Goal: Task Accomplishment & Management: Complete application form

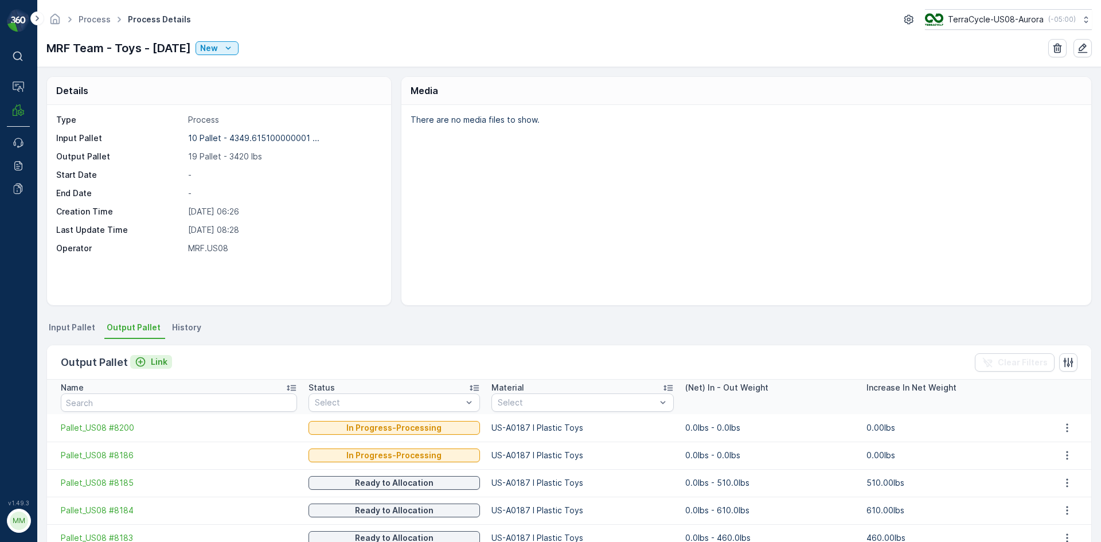
click at [151, 364] on p "Link" at bounding box center [159, 361] width 17 height 11
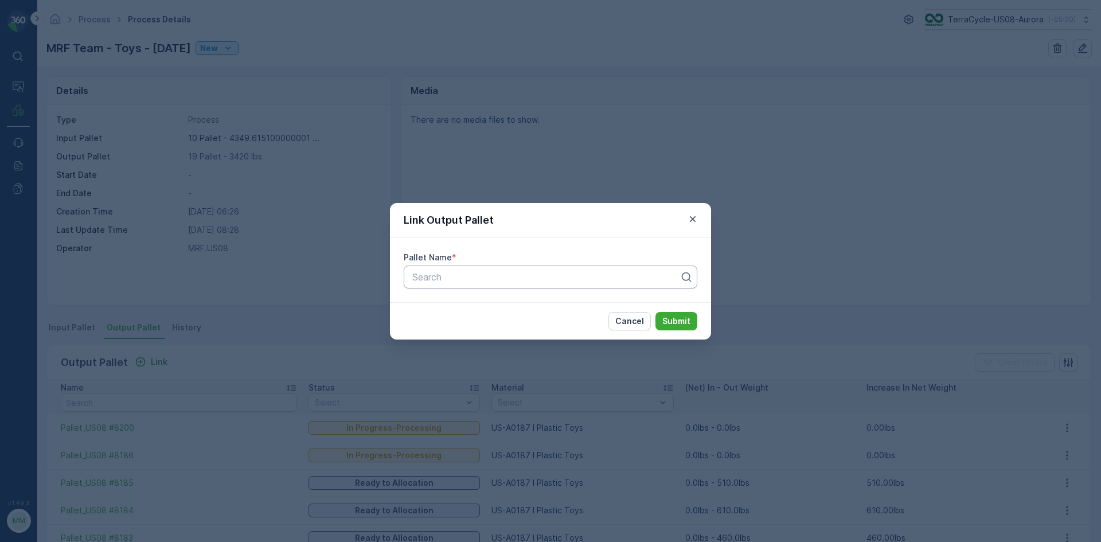
click at [487, 275] on div at bounding box center [545, 277] width 269 height 10
type input "8178"
click at [655, 312] on button "Submit" at bounding box center [676, 321] width 42 height 18
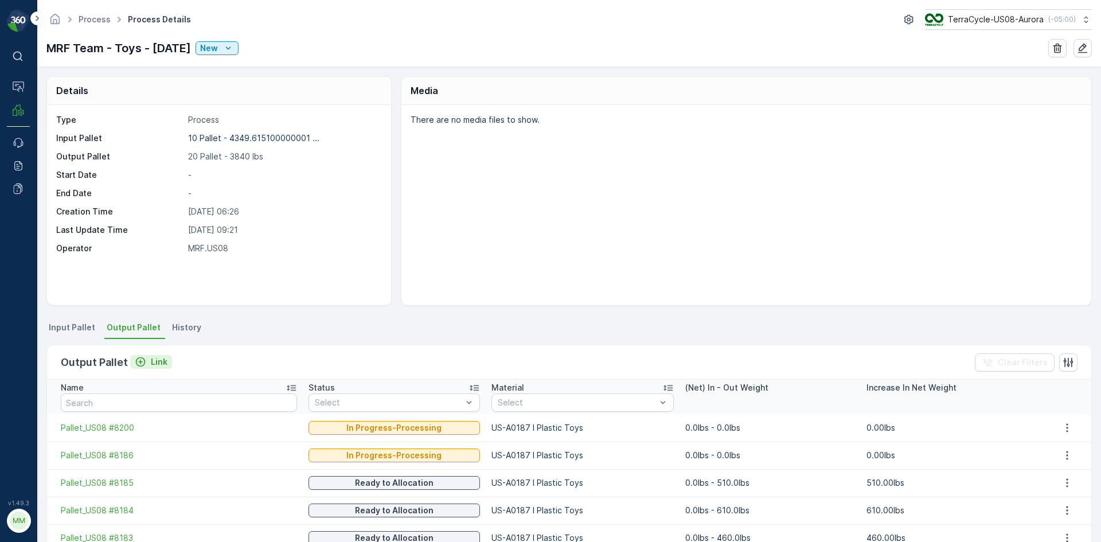
click at [155, 362] on p "Link" at bounding box center [159, 361] width 17 height 11
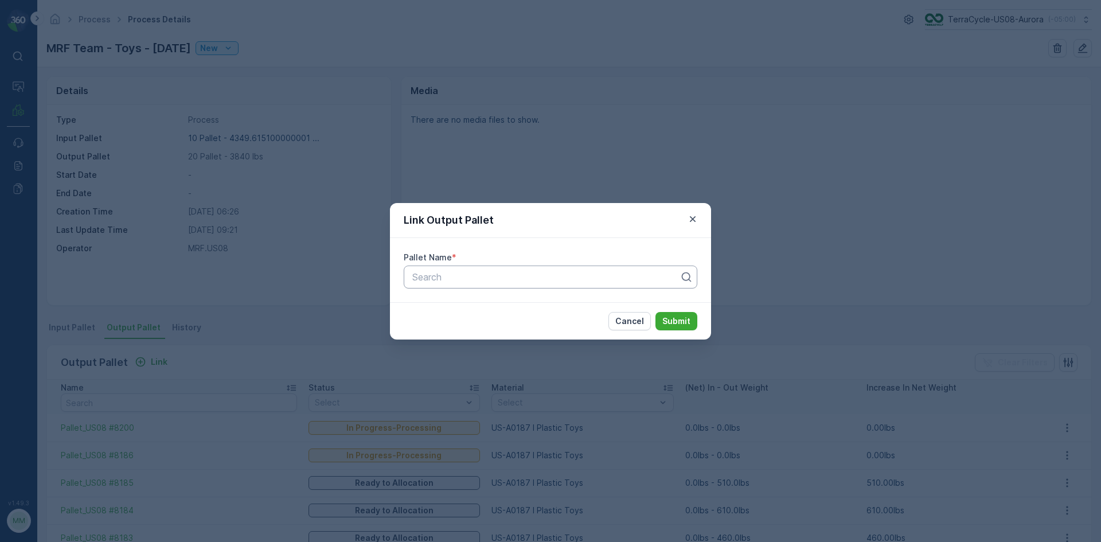
click at [501, 275] on div at bounding box center [545, 277] width 269 height 10
type input "8199"
click at [655, 312] on button "Submit" at bounding box center [676, 321] width 42 height 18
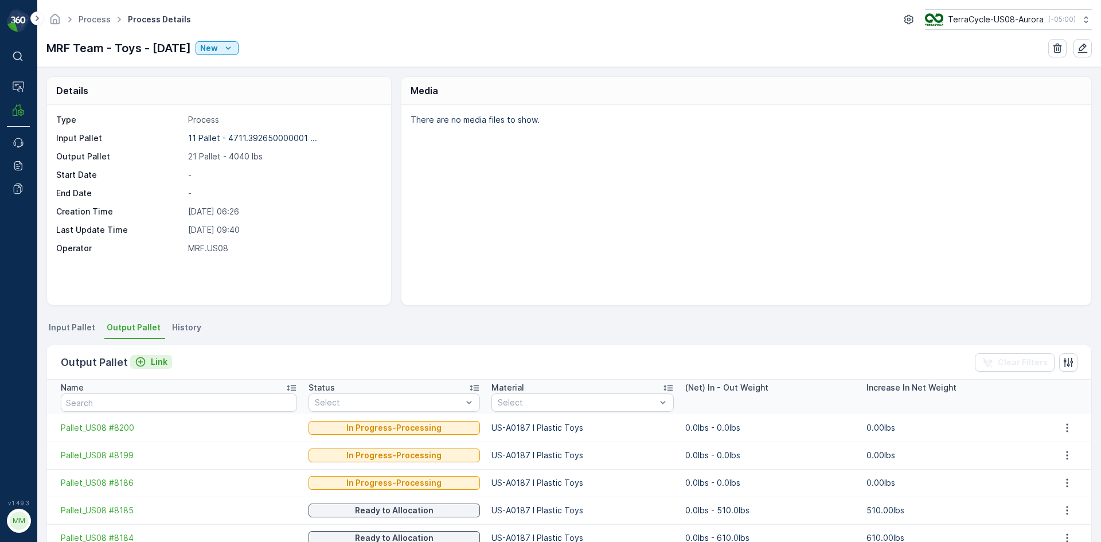
click at [159, 364] on p "Link" at bounding box center [159, 361] width 17 height 11
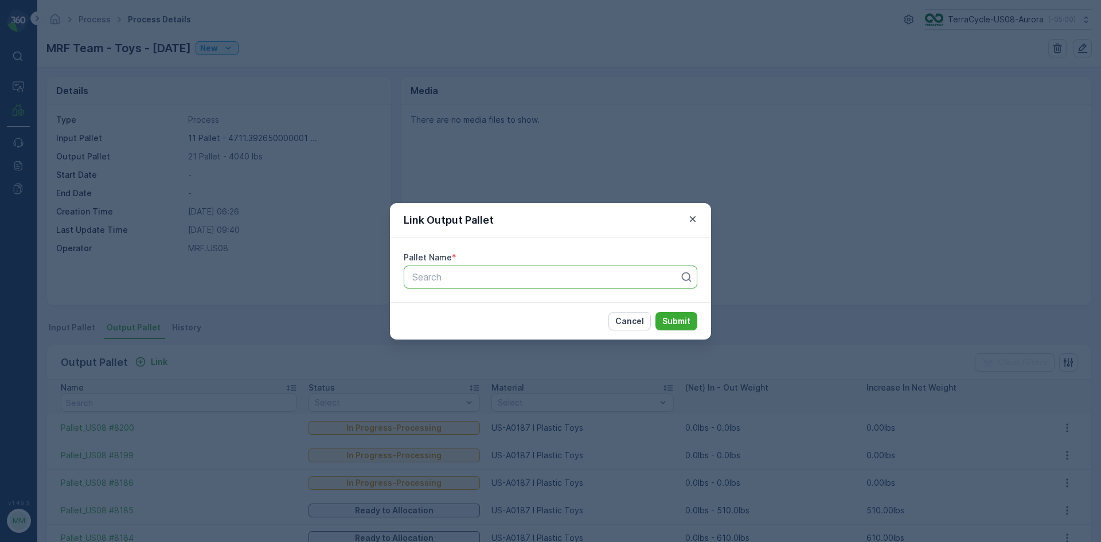
click at [428, 280] on div at bounding box center [545, 277] width 269 height 10
type input "8206"
click at [655, 312] on button "Submit" at bounding box center [676, 321] width 42 height 18
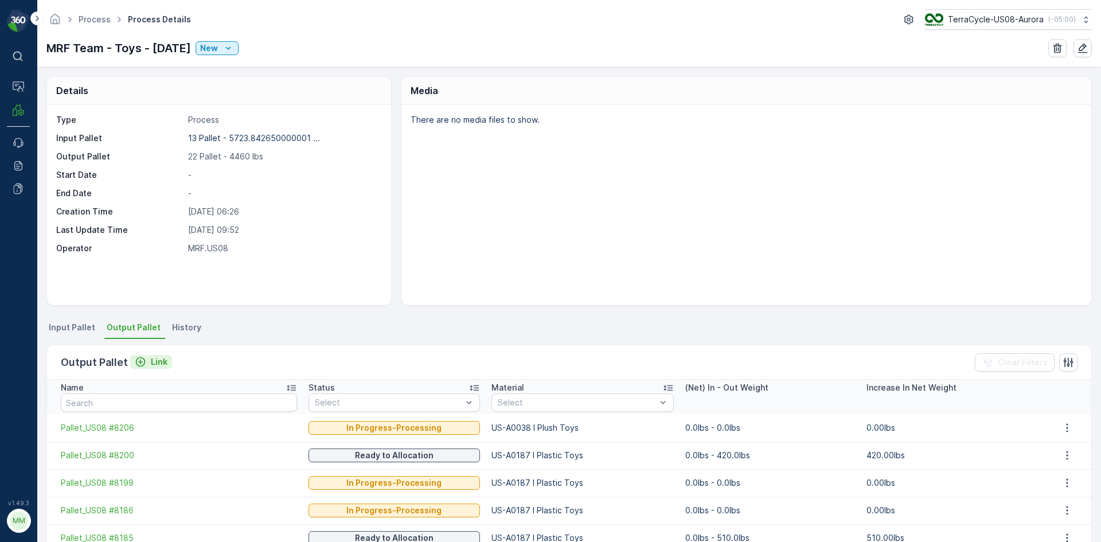
click at [141, 364] on icon "Link" at bounding box center [140, 361] width 11 height 11
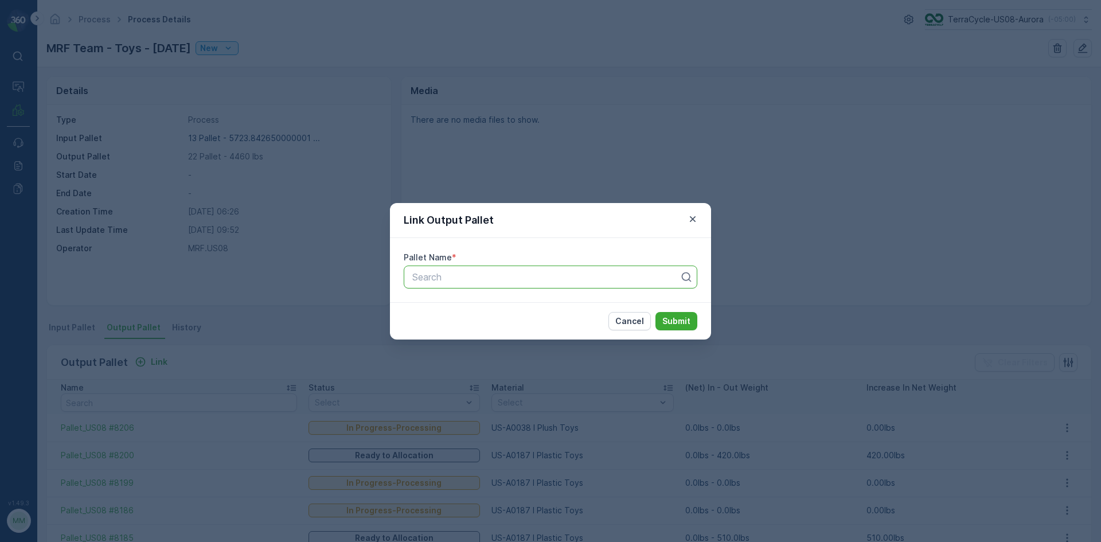
click at [525, 269] on div "Search" at bounding box center [551, 276] width 294 height 23
type input "8209"
click at [655, 312] on button "Submit" at bounding box center [676, 321] width 42 height 18
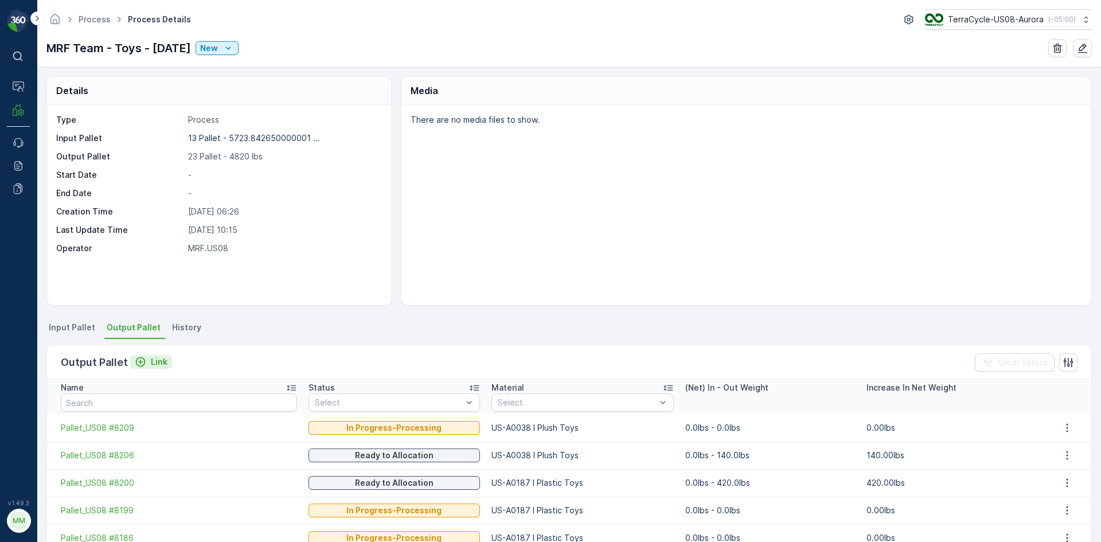
click at [157, 364] on p "Link" at bounding box center [159, 361] width 17 height 11
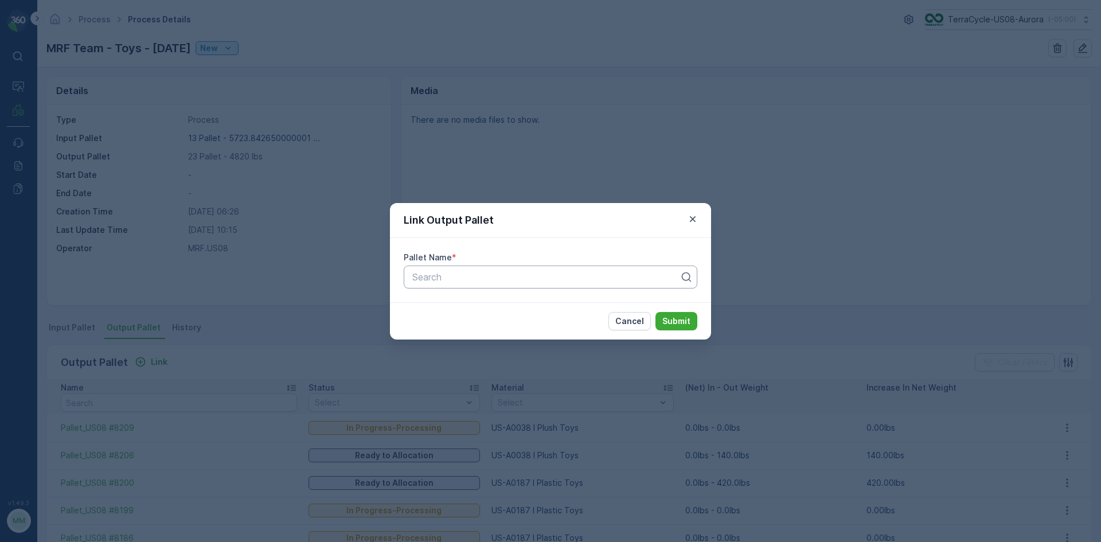
click at [450, 281] on div at bounding box center [545, 277] width 269 height 10
type input "8208"
click at [655, 312] on button "Submit" at bounding box center [676, 321] width 42 height 18
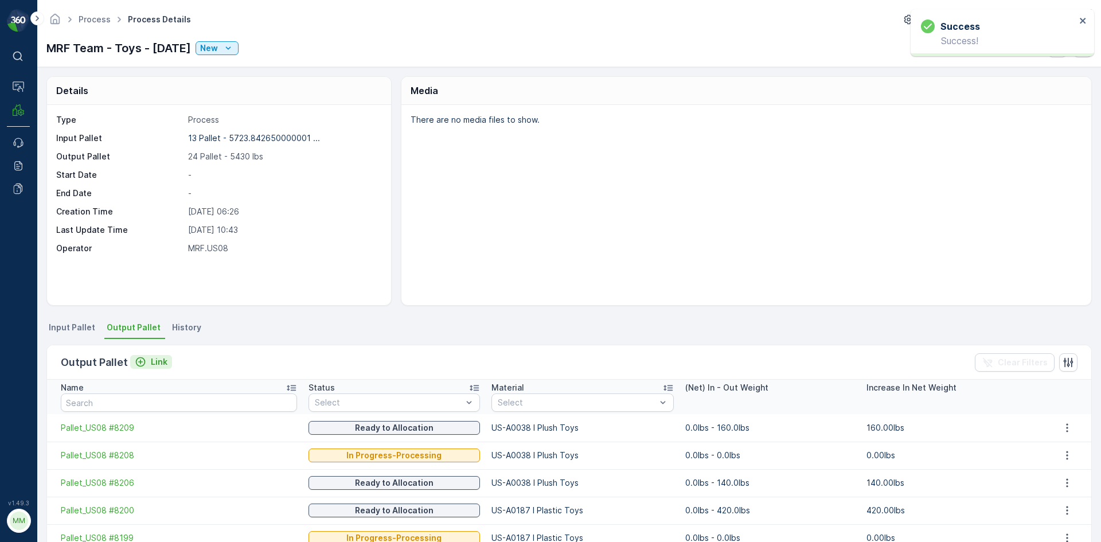
click at [159, 360] on p "Link" at bounding box center [159, 361] width 17 height 11
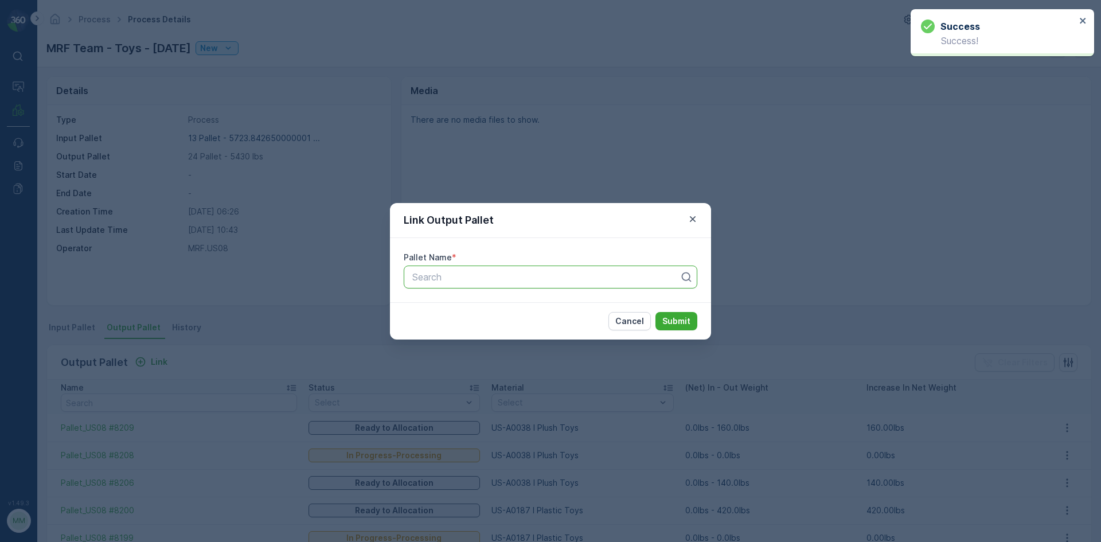
click at [412, 278] on input "text" at bounding box center [412, 277] width 3 height 10
type input "8207"
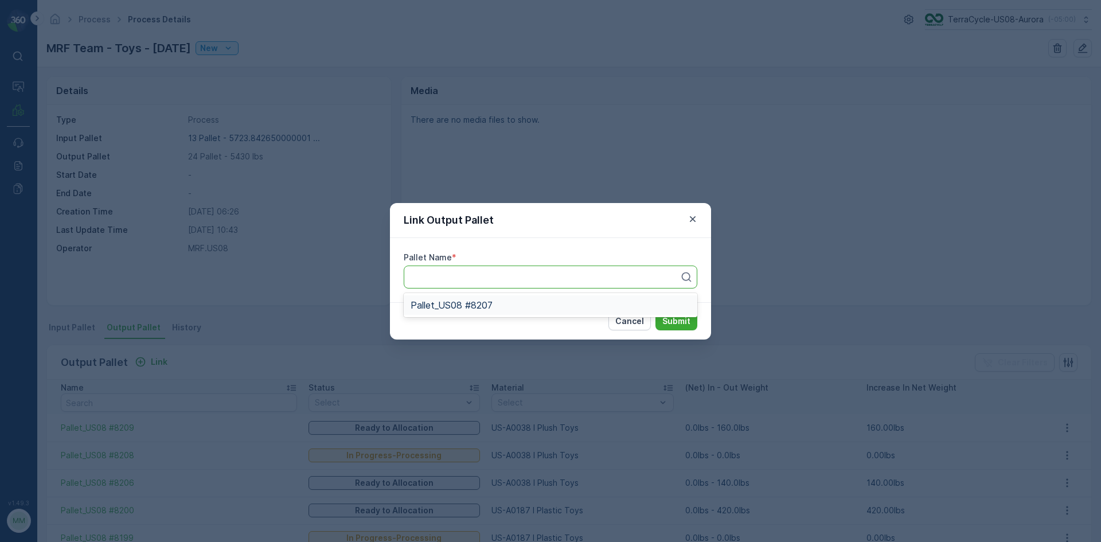
click at [655, 312] on button "Submit" at bounding box center [676, 321] width 42 height 18
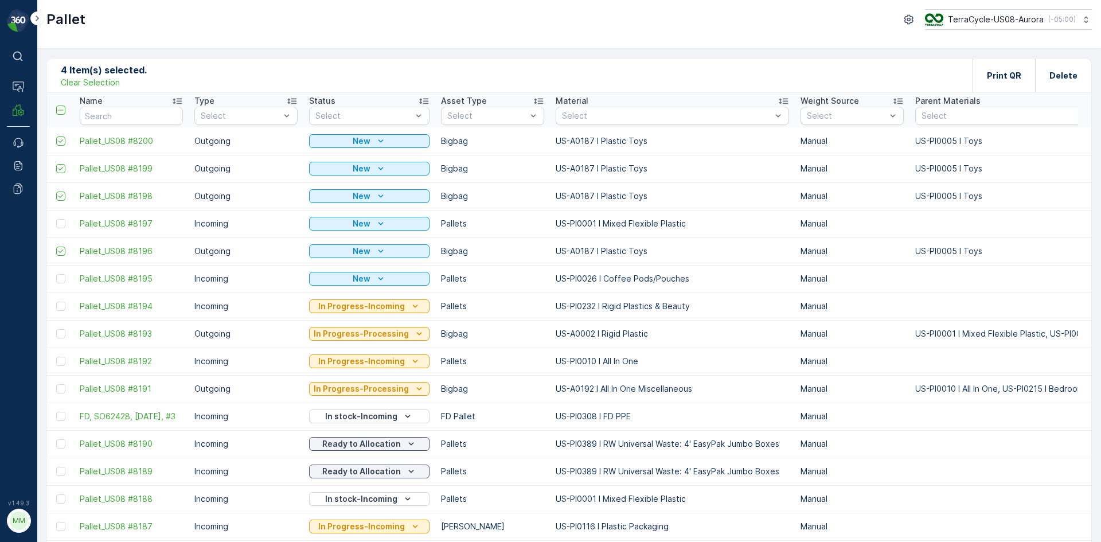
click at [111, 77] on p "Clear Selection" at bounding box center [90, 82] width 59 height 11
click at [115, 72] on p "Add" at bounding box center [120, 74] width 16 height 11
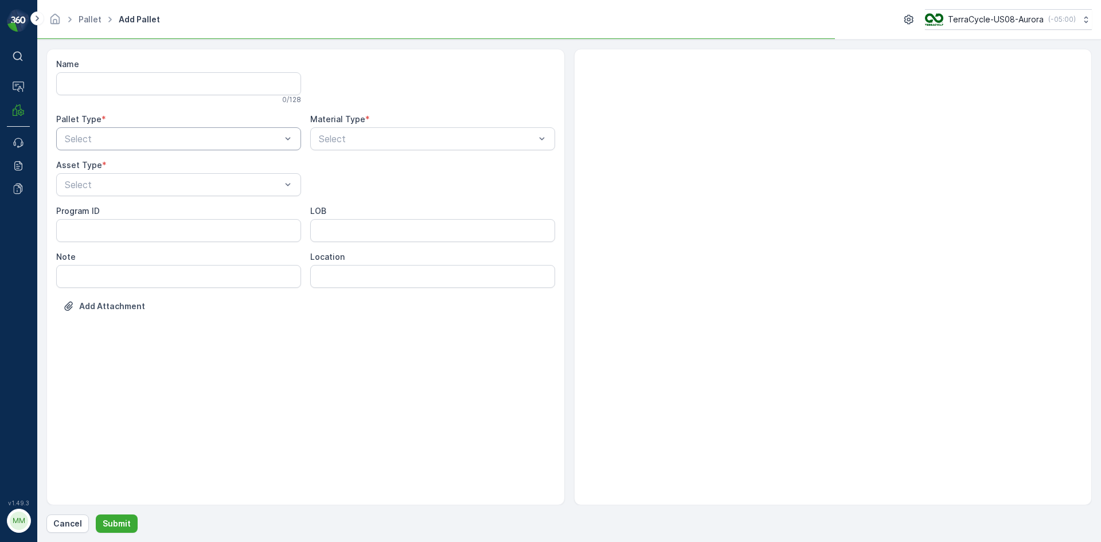
click at [223, 150] on div "Select" at bounding box center [178, 138] width 245 height 23
click at [167, 193] on div "Outgoing" at bounding box center [178, 186] width 245 height 19
click at [139, 253] on div "Pallets" at bounding box center [178, 252] width 231 height 10
type input "00"
click at [451, 135] on div at bounding box center [427, 139] width 218 height 10
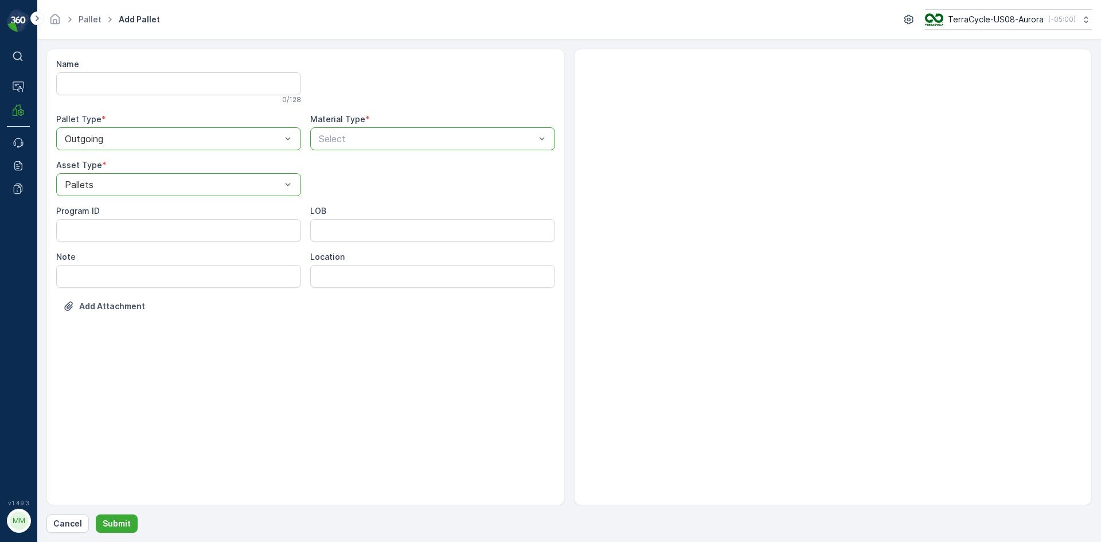
click at [451, 136] on div at bounding box center [427, 139] width 218 height 10
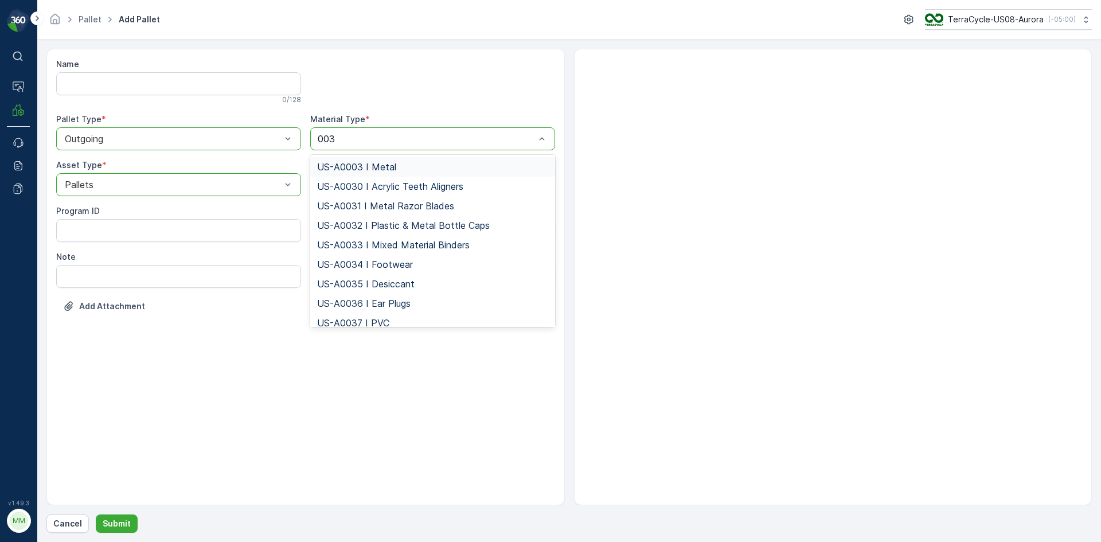
type input "0038"
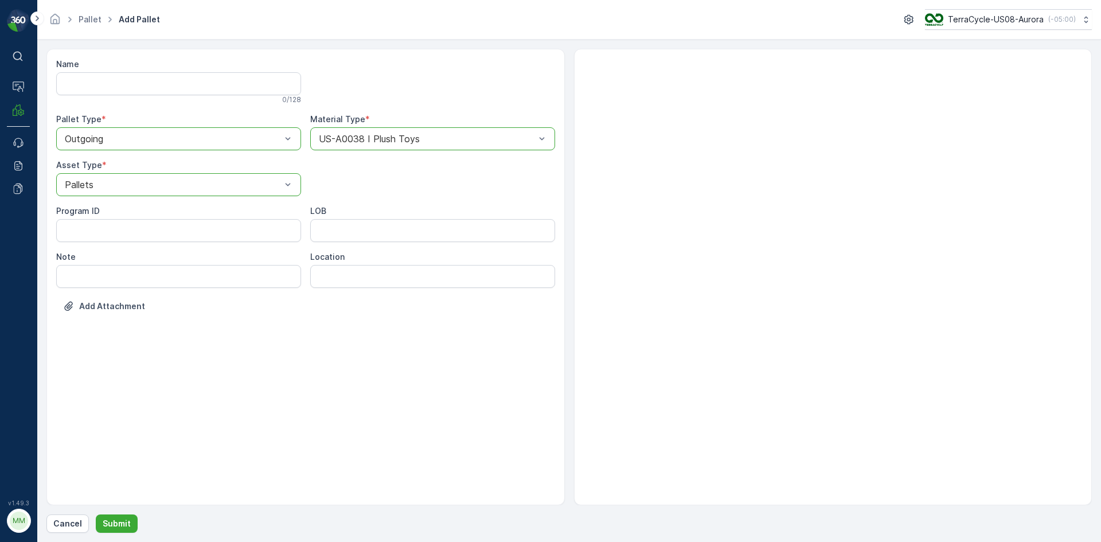
click at [279, 188] on div at bounding box center [173, 184] width 218 height 10
click at [120, 275] on div "Bigbag" at bounding box center [178, 271] width 231 height 10
click at [106, 523] on p "Submit" at bounding box center [117, 523] width 28 height 11
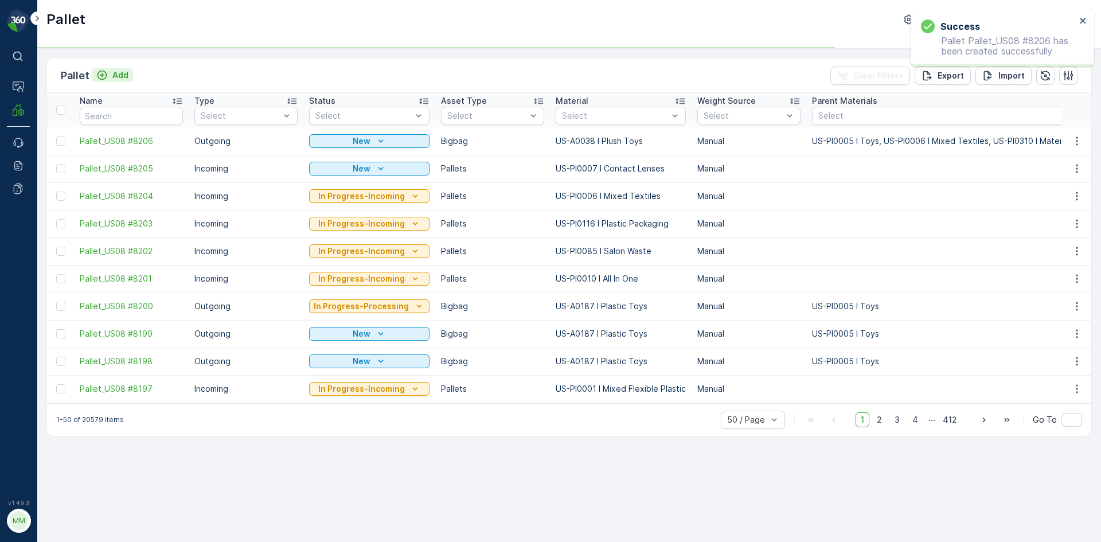
click at [125, 75] on p "Add" at bounding box center [120, 74] width 16 height 11
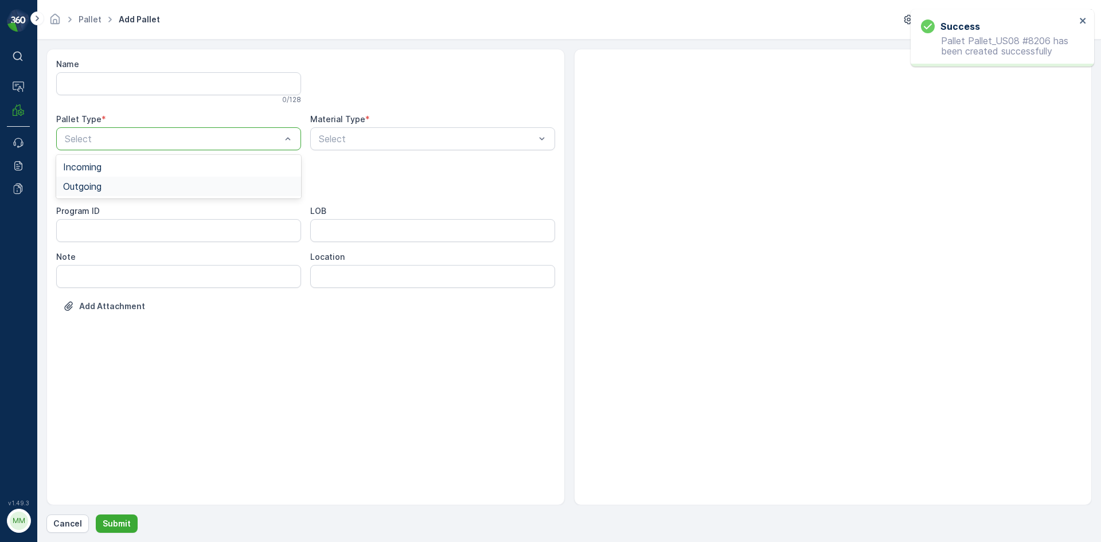
click at [110, 185] on div "Outgoing" at bounding box center [178, 186] width 231 height 10
click at [92, 272] on span "Bigbag" at bounding box center [77, 271] width 29 height 10
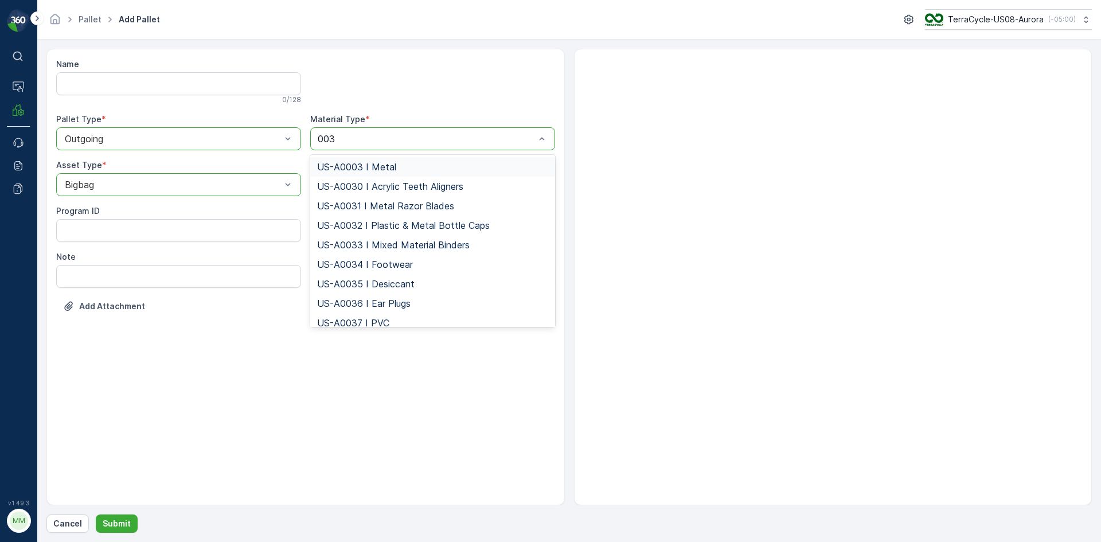
type input "0038"
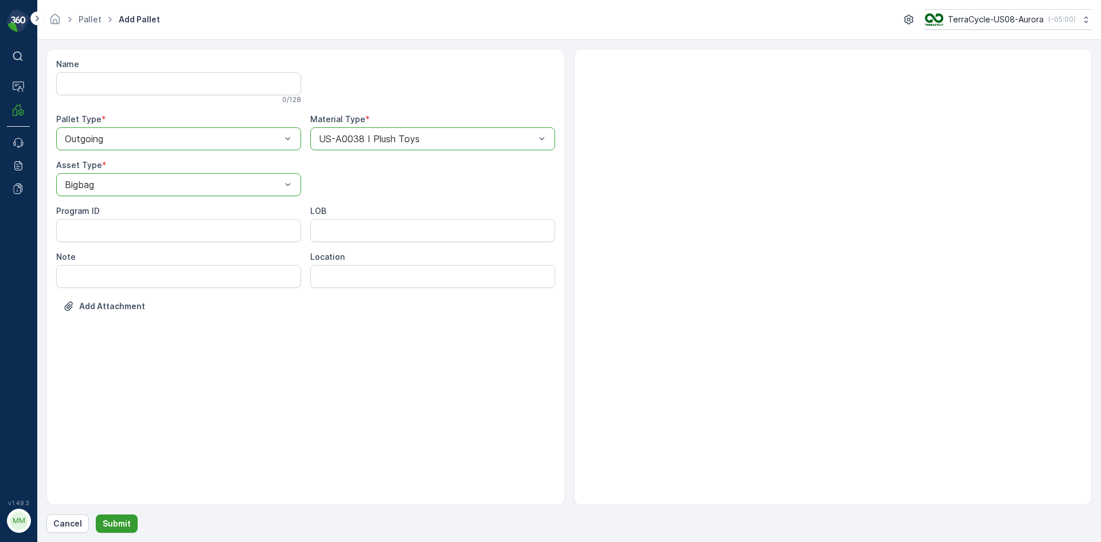
click at [128, 525] on p "Submit" at bounding box center [117, 523] width 28 height 11
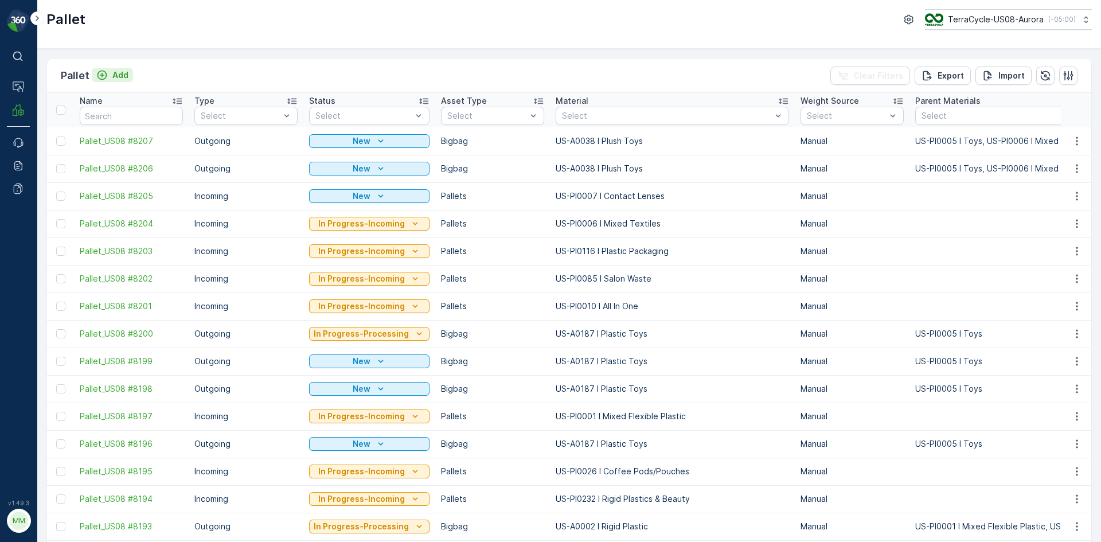
click at [121, 73] on p "Add" at bounding box center [120, 74] width 16 height 11
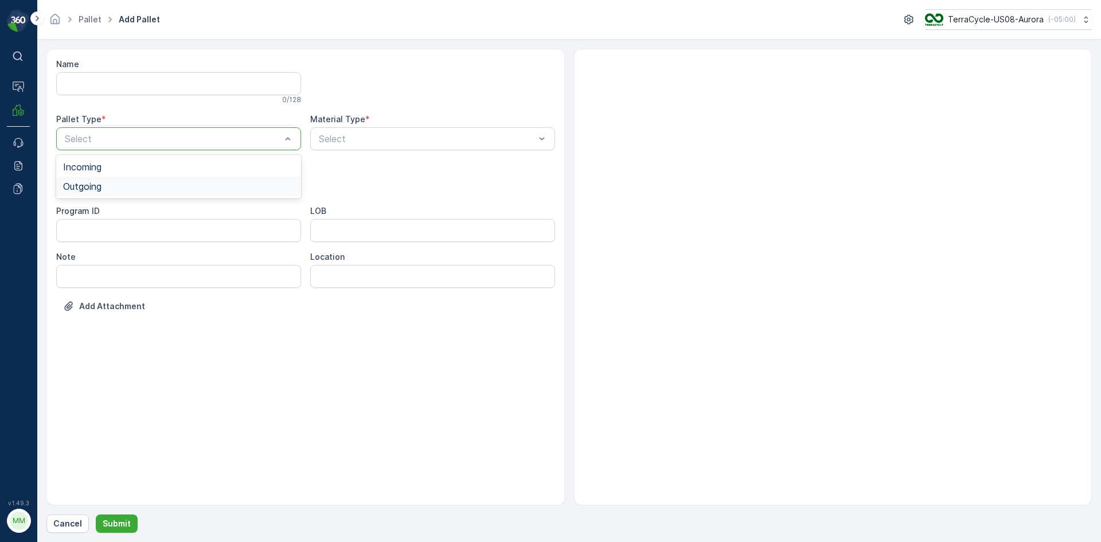
click at [147, 186] on div "Outgoing" at bounding box center [178, 186] width 231 height 10
click at [104, 268] on div "Bigbag" at bounding box center [178, 271] width 231 height 10
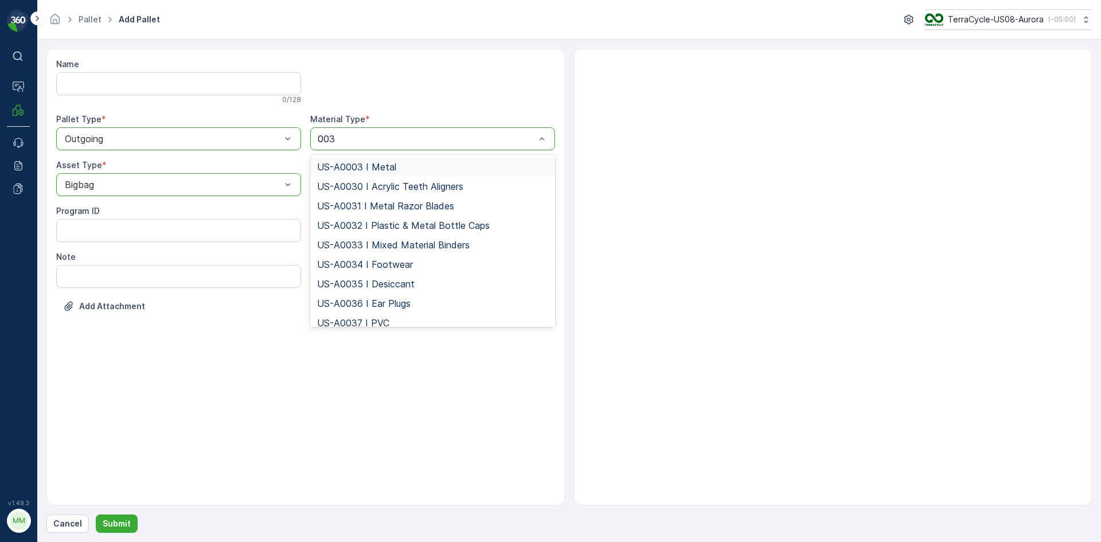
type input "0038"
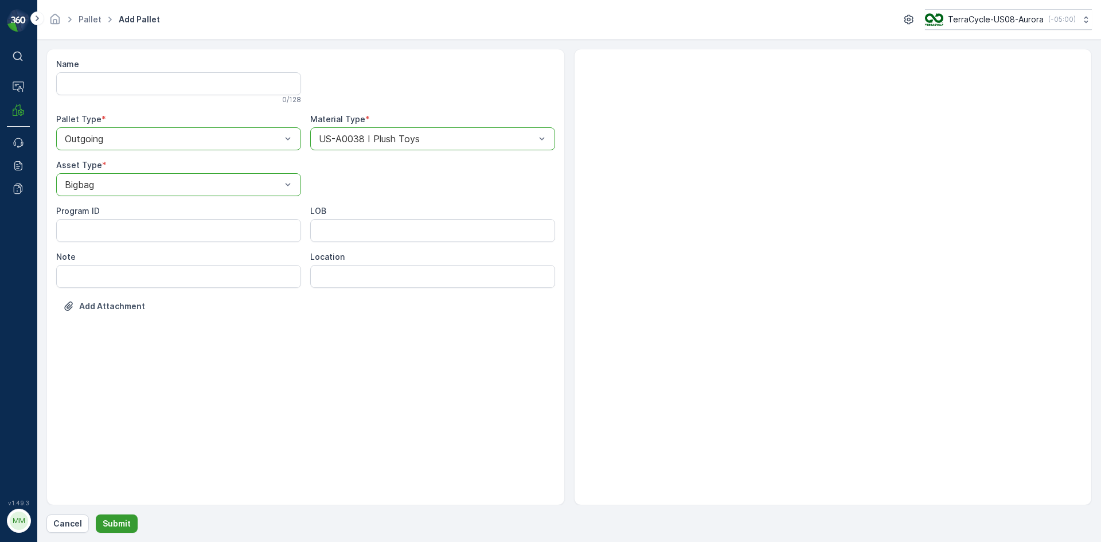
click at [127, 521] on p "Submit" at bounding box center [117, 523] width 28 height 11
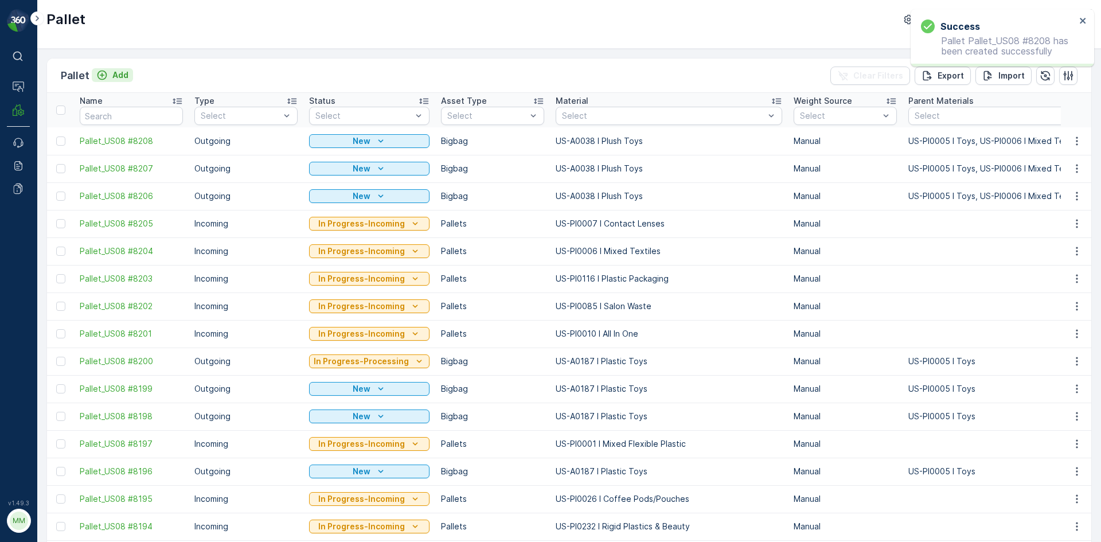
click at [119, 72] on p "Add" at bounding box center [120, 74] width 16 height 11
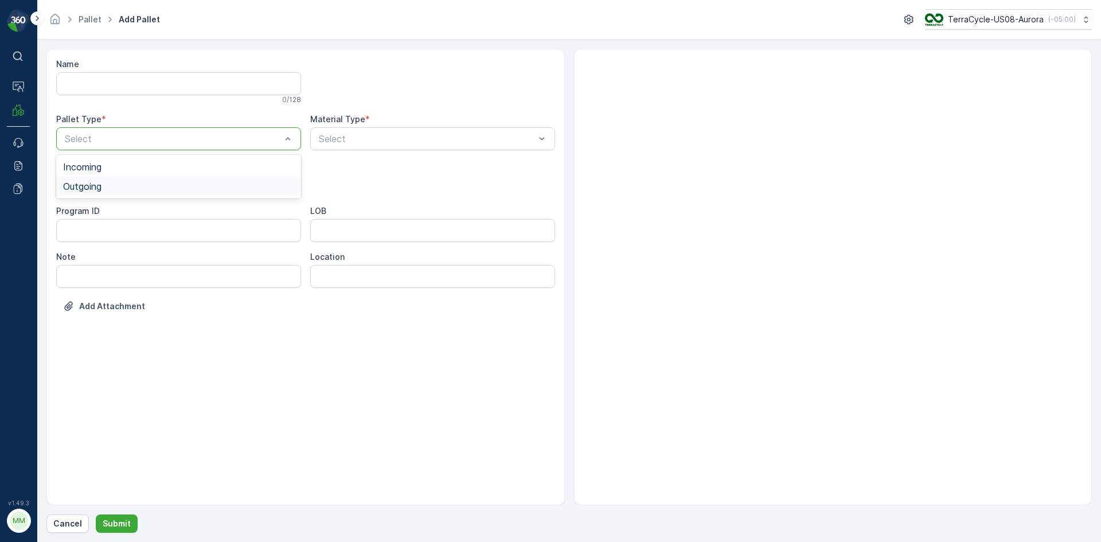
click at [134, 193] on div "Outgoing" at bounding box center [178, 186] width 245 height 19
click at [134, 193] on div "Select" at bounding box center [178, 184] width 245 height 23
click at [122, 265] on div "Bigbag" at bounding box center [178, 270] width 245 height 19
type input "0038"
click at [124, 515] on button "Submit" at bounding box center [117, 523] width 42 height 18
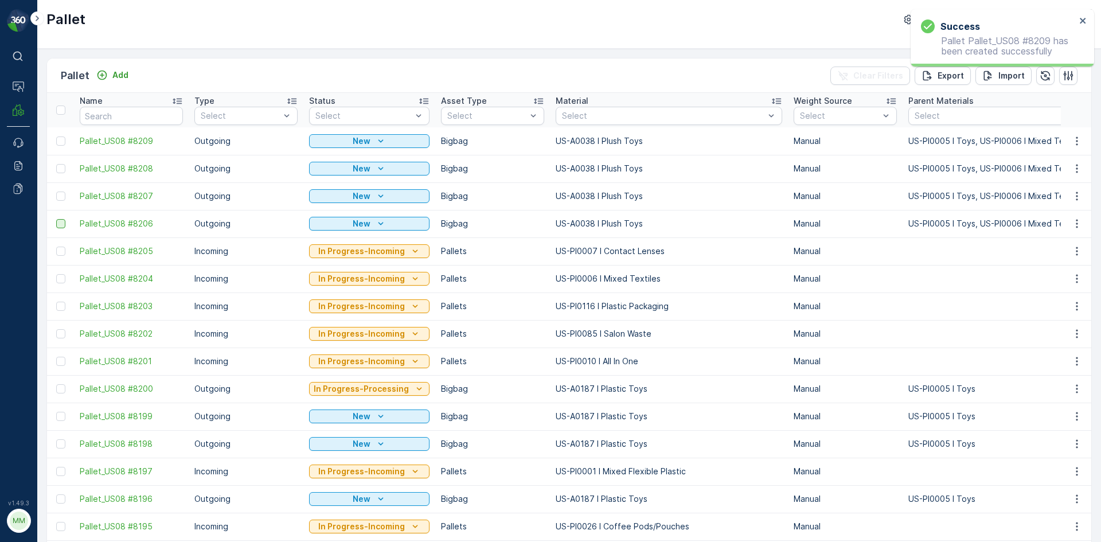
click at [61, 226] on div at bounding box center [60, 223] width 9 height 9
click at [56, 219] on input "checkbox" at bounding box center [56, 219] width 0 height 0
click at [59, 197] on div at bounding box center [60, 196] width 9 height 9
click at [56, 192] on input "checkbox" at bounding box center [56, 192] width 0 height 0
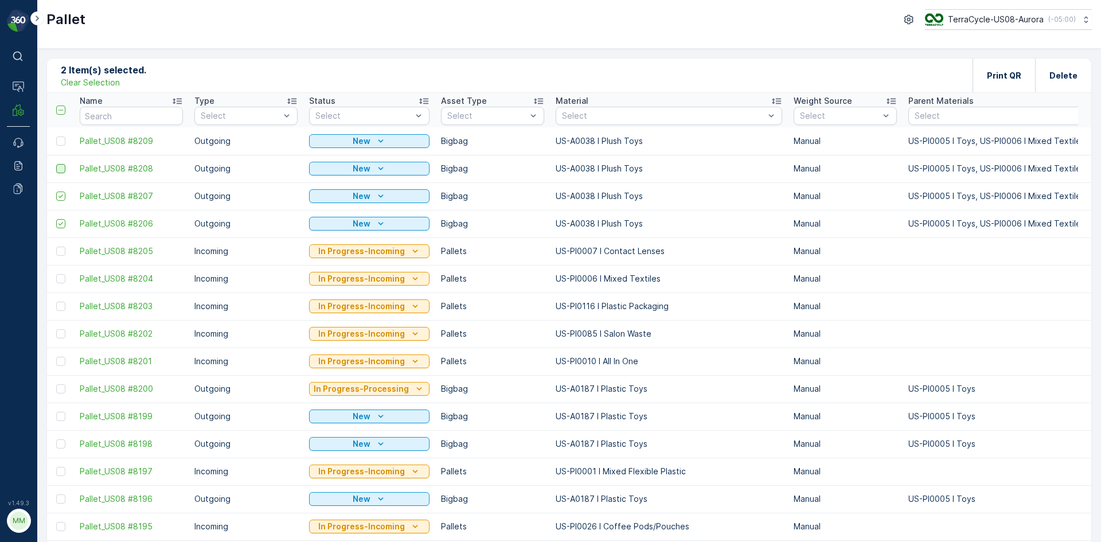
click at [61, 169] on div at bounding box center [60, 168] width 9 height 9
click at [56, 164] on input "checkbox" at bounding box center [56, 164] width 0 height 0
click at [62, 140] on div at bounding box center [60, 140] width 9 height 9
click at [56, 136] on input "checkbox" at bounding box center [56, 136] width 0 height 0
click at [991, 75] on p "Print QR" at bounding box center [1004, 75] width 34 height 11
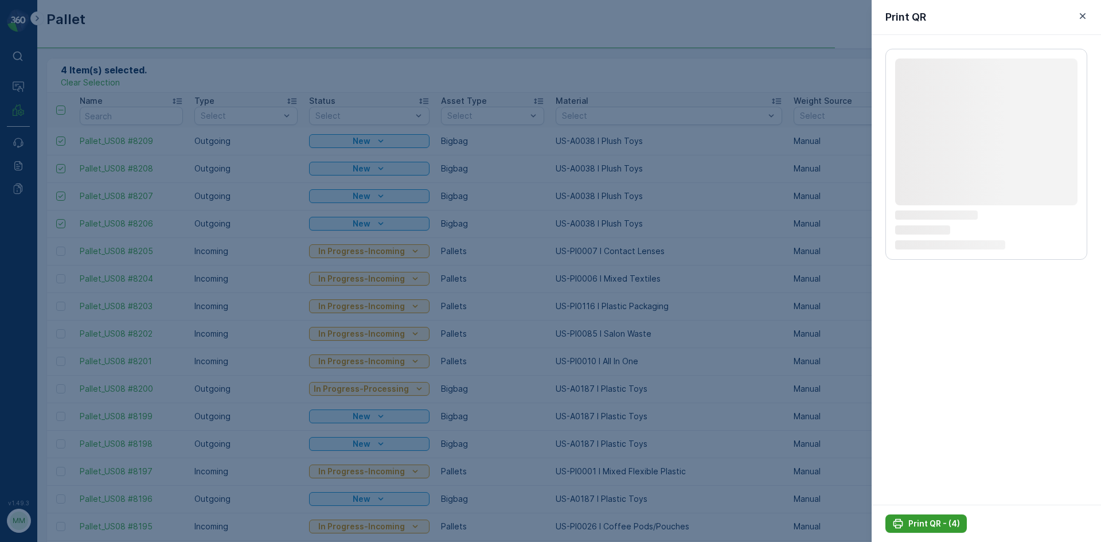
click at [925, 518] on p "Print QR - (4)" at bounding box center [934, 523] width 52 height 11
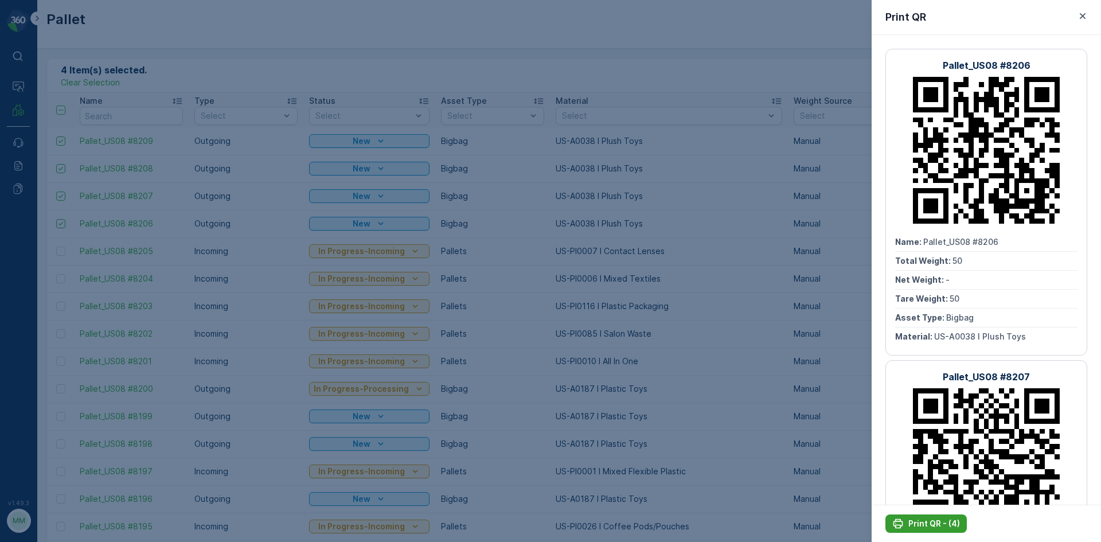
click at [927, 519] on p "Print QR - (4)" at bounding box center [934, 523] width 52 height 11
click at [683, 208] on div at bounding box center [550, 271] width 1101 height 542
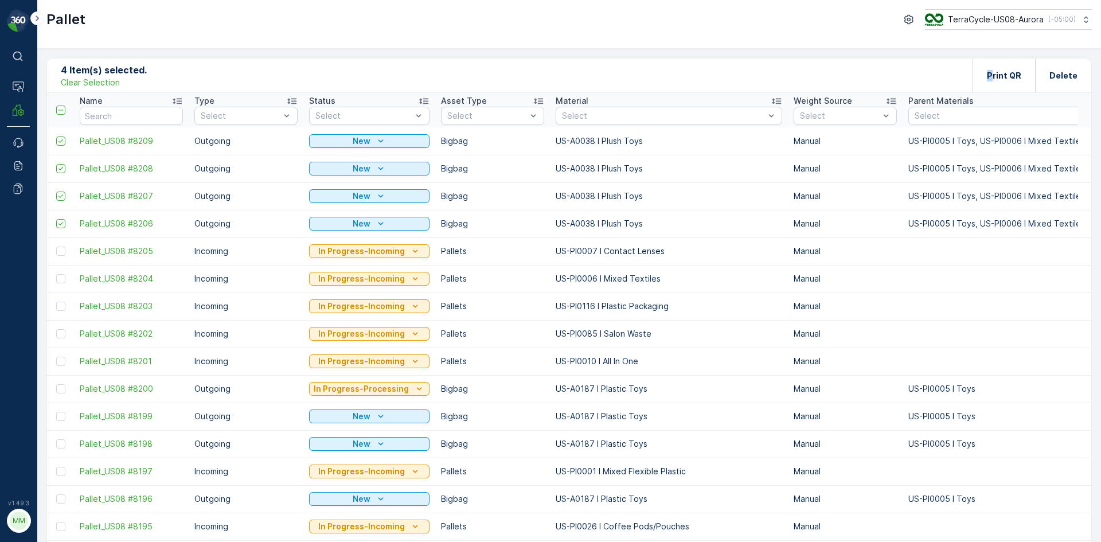
click at [111, 88] on div "4 Item(s) selected. Clear Selection Print QR Delete" at bounding box center [569, 75] width 1044 height 34
click at [109, 83] on p "Clear Selection" at bounding box center [90, 82] width 59 height 11
click at [117, 84] on div "Pallet Add Clear Filters Export Import" at bounding box center [569, 75] width 1044 height 34
click at [117, 82] on div "Pallet Add" at bounding box center [97, 76] width 72 height 16
click at [117, 79] on p "Add" at bounding box center [120, 74] width 16 height 11
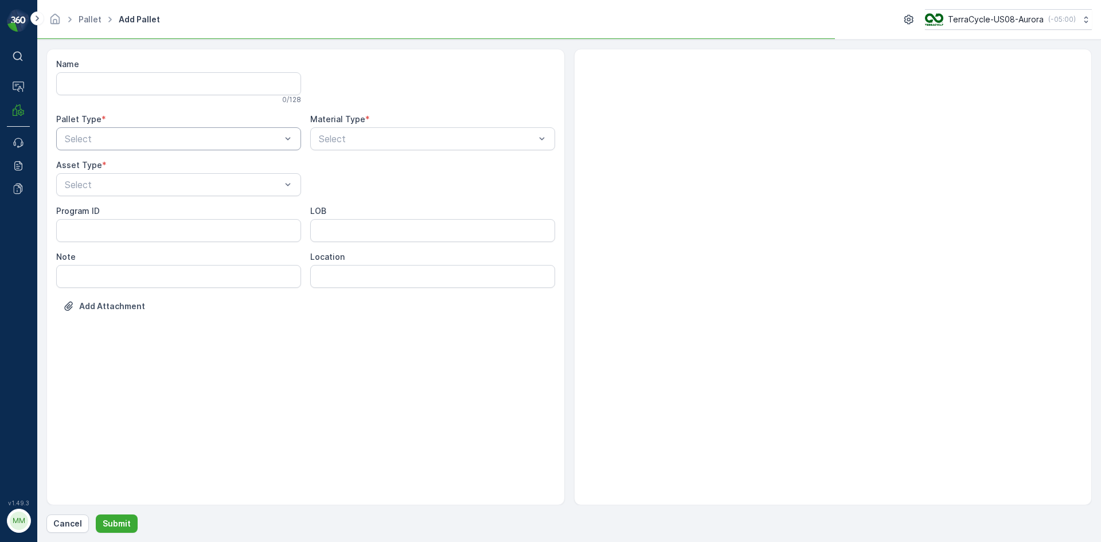
click at [132, 128] on div "Select" at bounding box center [178, 138] width 245 height 23
click at [103, 233] on div "[PERSON_NAME]" at bounding box center [178, 232] width 231 height 10
type input "9999"
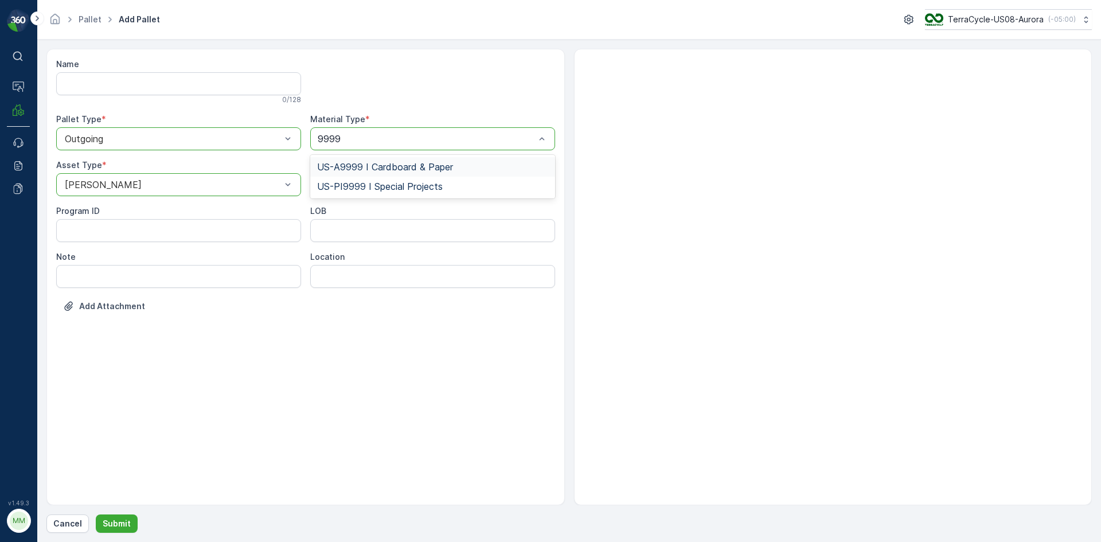
click at [409, 170] on span "US-A9999 I Cardboard & Paper" at bounding box center [385, 167] width 136 height 10
click at [130, 524] on button "Submit" at bounding box center [117, 523] width 42 height 18
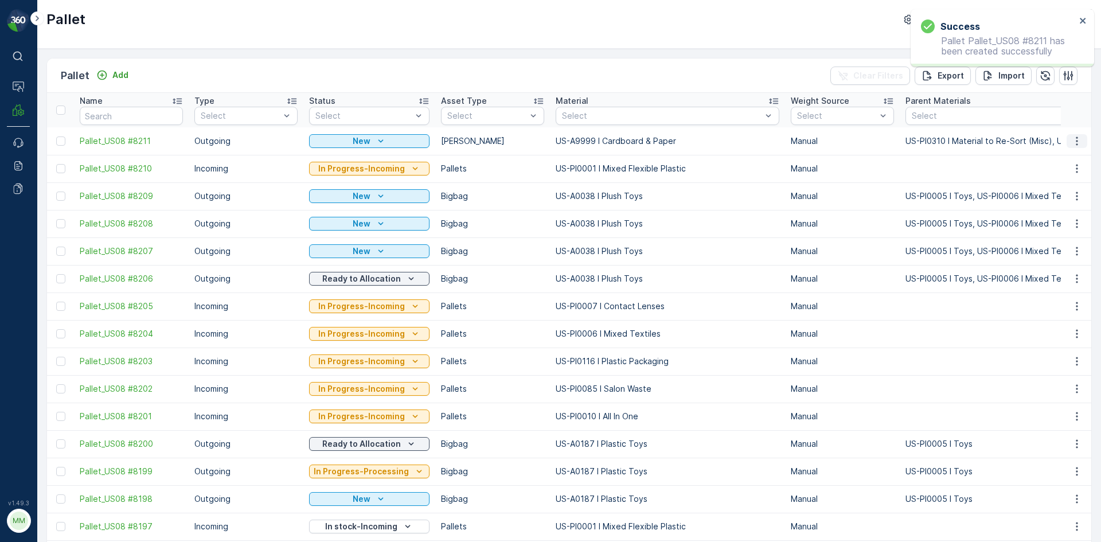
click at [1073, 140] on icon "button" at bounding box center [1076, 140] width 11 height 11
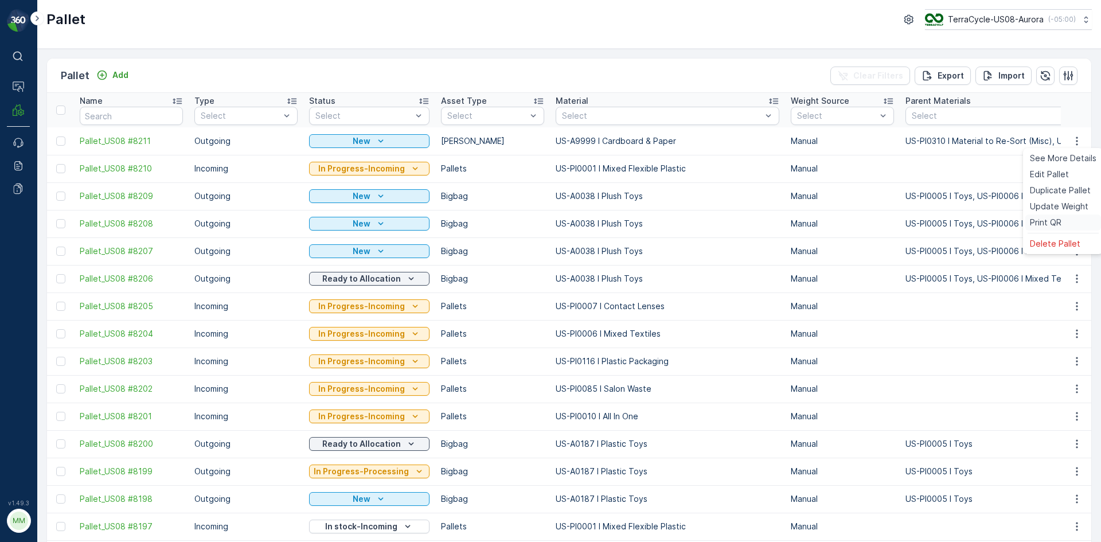
click at [1063, 222] on div "Print QR" at bounding box center [1063, 222] width 76 height 16
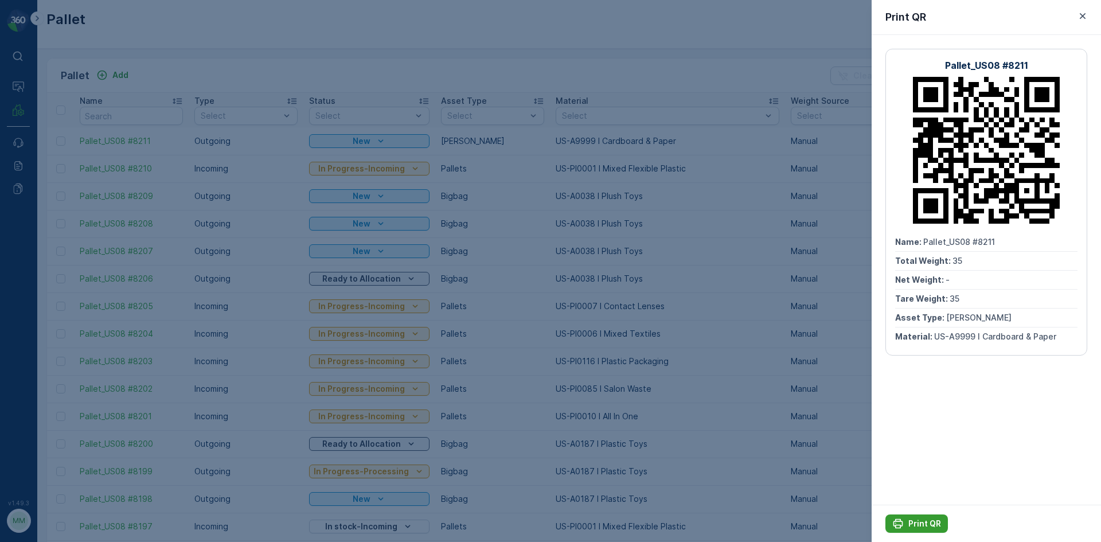
click at [931, 518] on p "Print QR" at bounding box center [924, 523] width 33 height 11
click at [430, 48] on div at bounding box center [550, 271] width 1101 height 542
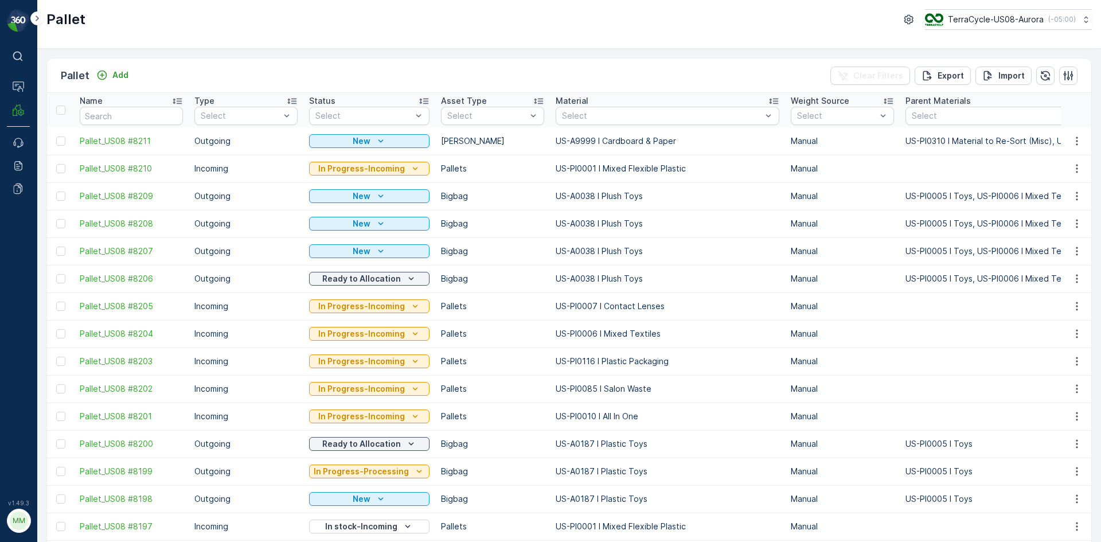
click at [564, 33] on div "Pallet TerraCycle-US08-Aurora ( -05:00 )" at bounding box center [569, 24] width 1064 height 49
click at [404, 36] on div "Pallet TerraCycle-US08-Aurora ( -05:00 )" at bounding box center [569, 24] width 1064 height 49
drag, startPoint x: 404, startPoint y: 36, endPoint x: 338, endPoint y: 34, distance: 65.9
click at [338, 34] on div "Pallet TerraCycle-US08-Aurora ( -05:00 )" at bounding box center [569, 24] width 1064 height 49
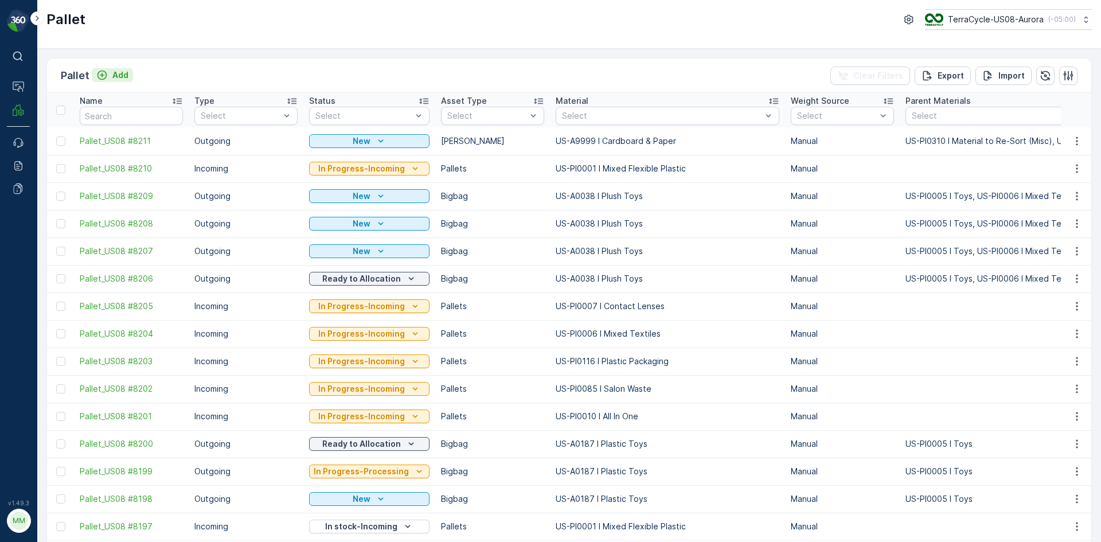
click at [122, 79] on p "Add" at bounding box center [120, 74] width 16 height 11
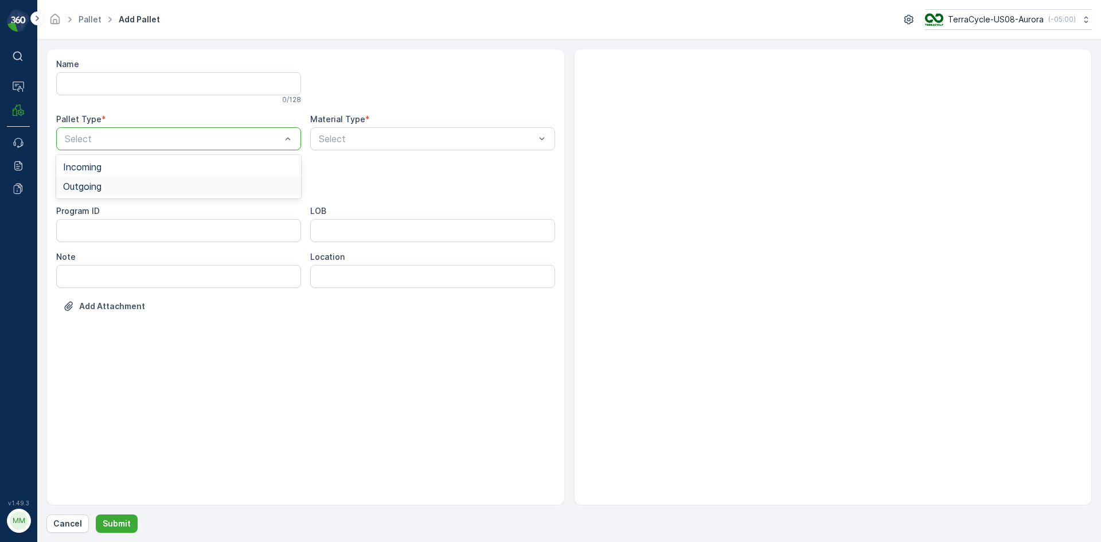
click at [150, 191] on div "Outgoing" at bounding box center [178, 186] width 231 height 10
click at [118, 269] on div "Bigbag" at bounding box center [178, 271] width 231 height 10
type input "0038"
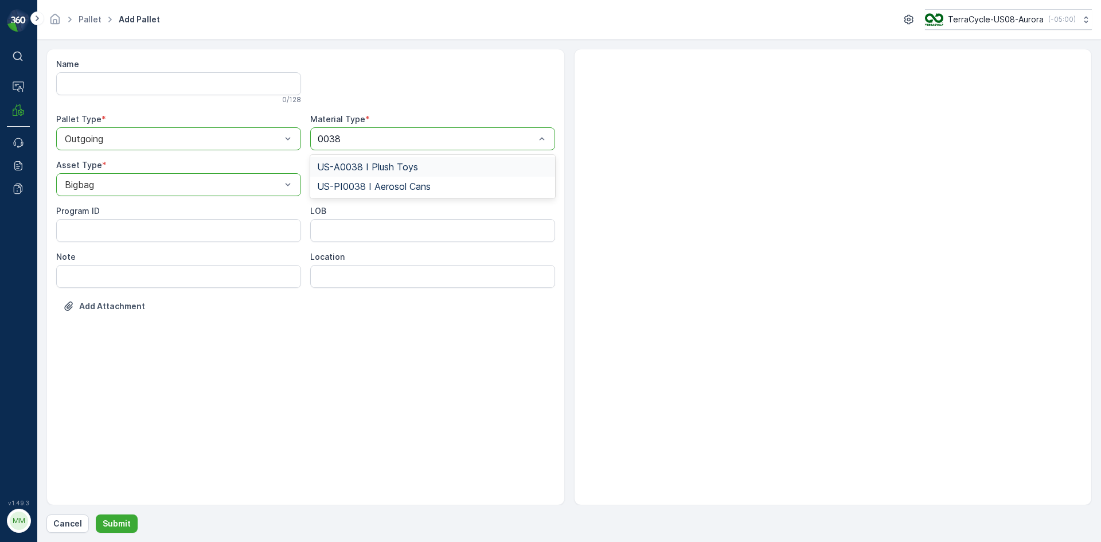
click at [391, 173] on div "US-A0038 I Plush Toys" at bounding box center [432, 166] width 245 height 19
click at [123, 528] on p "Submit" at bounding box center [117, 523] width 28 height 11
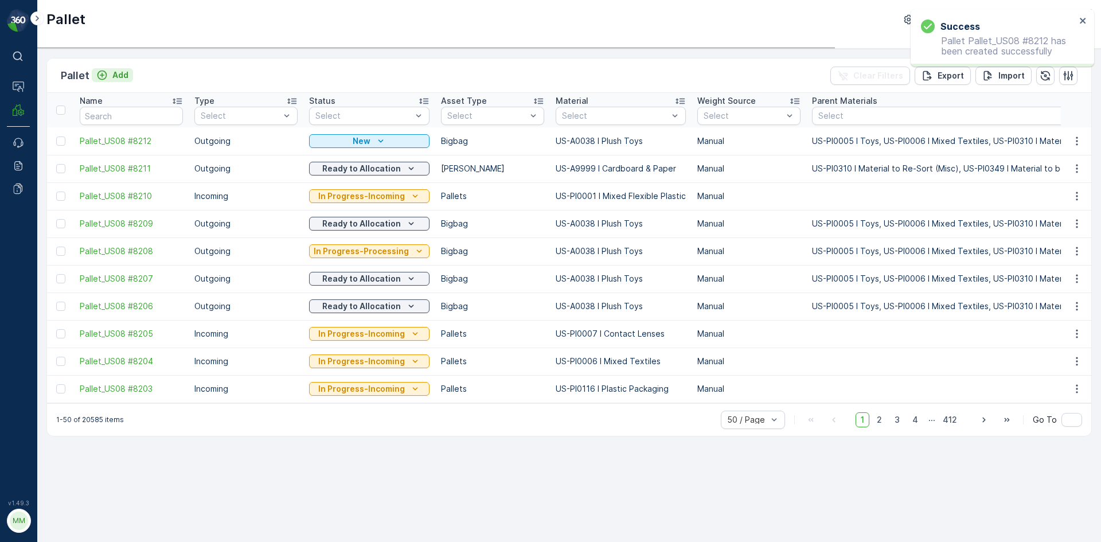
click at [119, 80] on button "Add" at bounding box center [112, 75] width 41 height 14
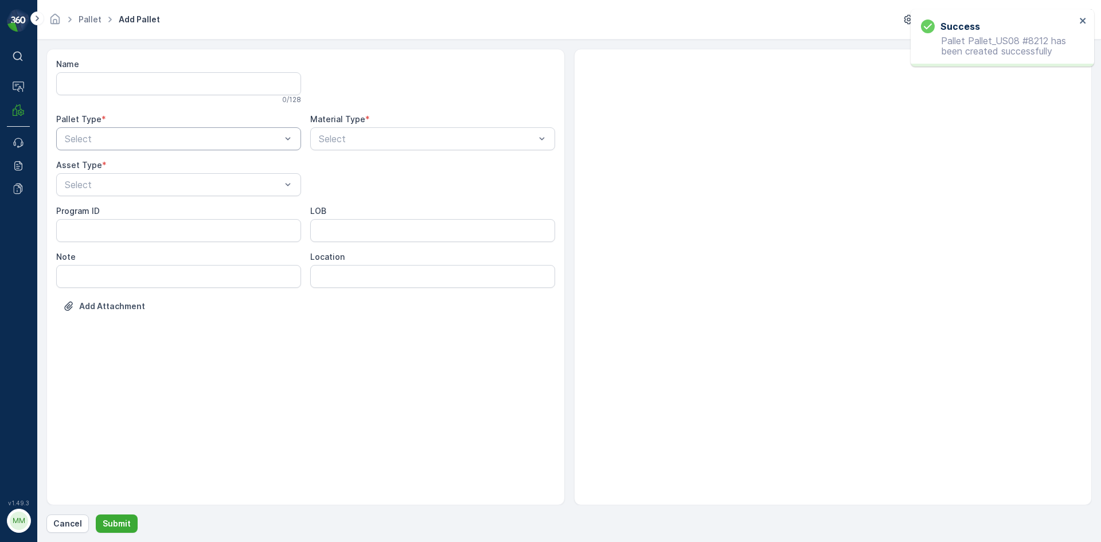
click at [159, 131] on div "Select" at bounding box center [178, 138] width 245 height 23
click at [139, 182] on div "Outgoing" at bounding box center [178, 186] width 231 height 10
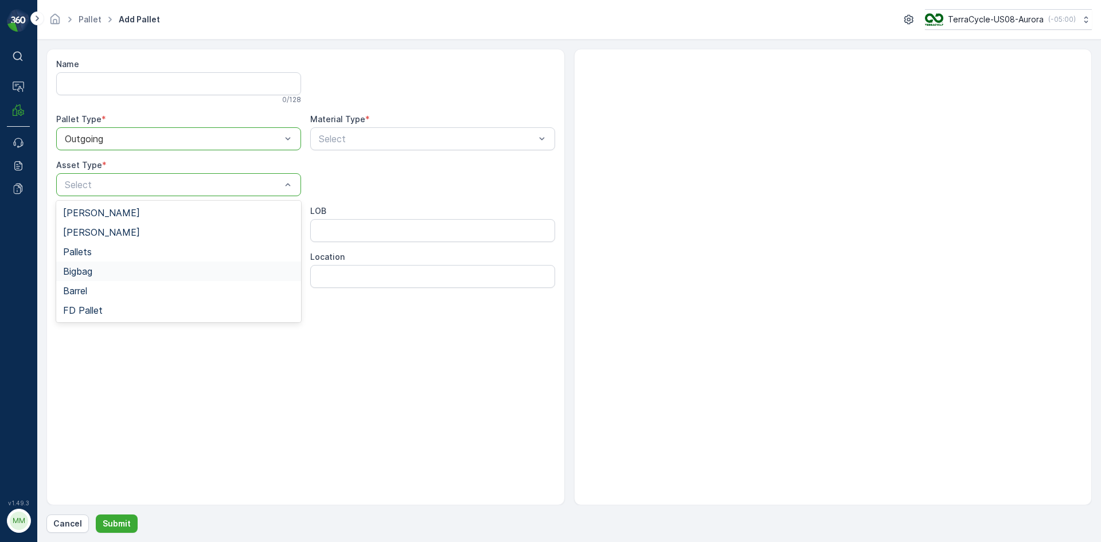
click at [124, 268] on div "Bigbag" at bounding box center [178, 271] width 231 height 10
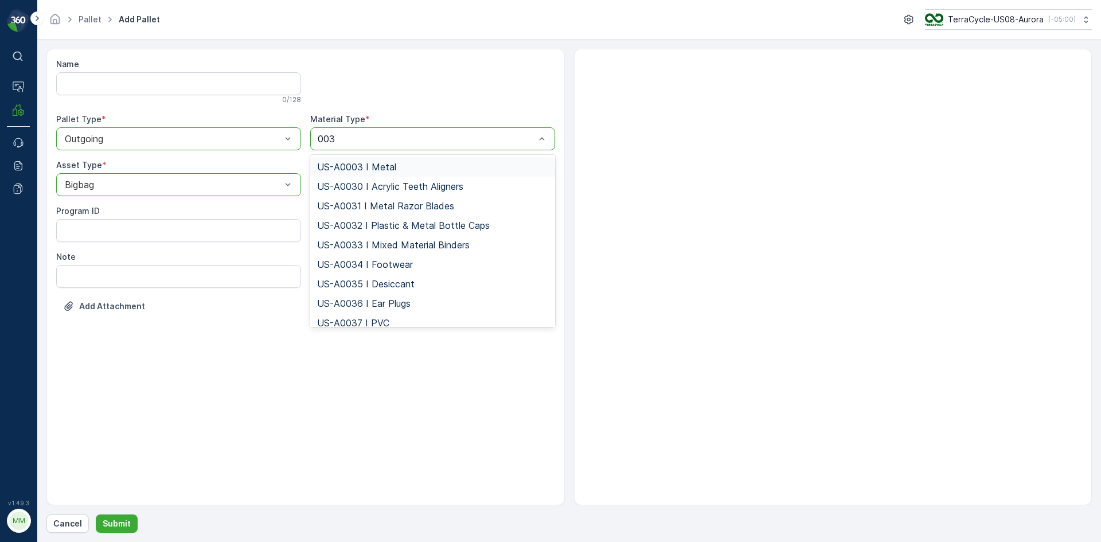
type input "0038"
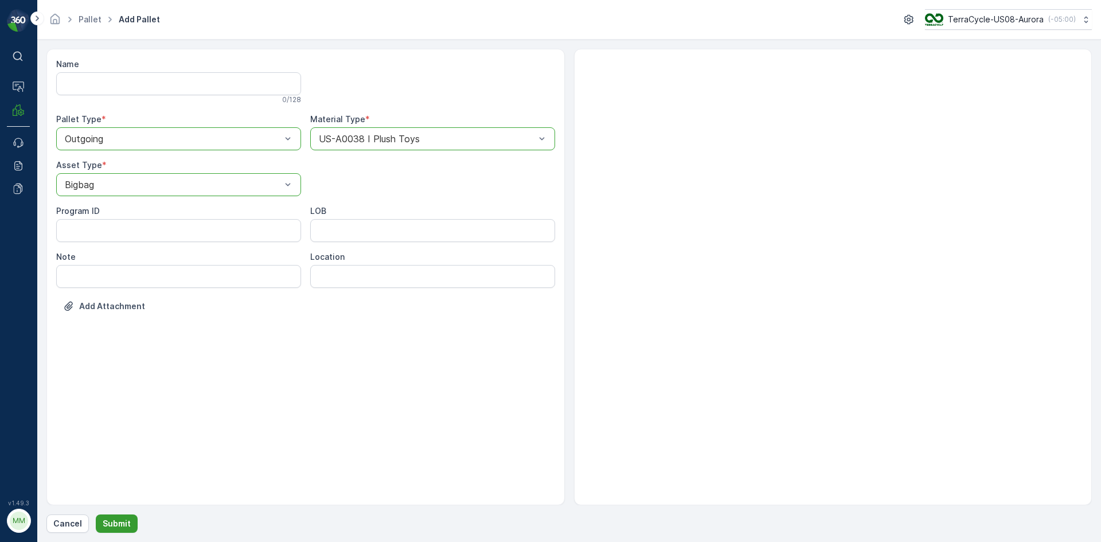
click at [120, 525] on p "Submit" at bounding box center [117, 523] width 28 height 11
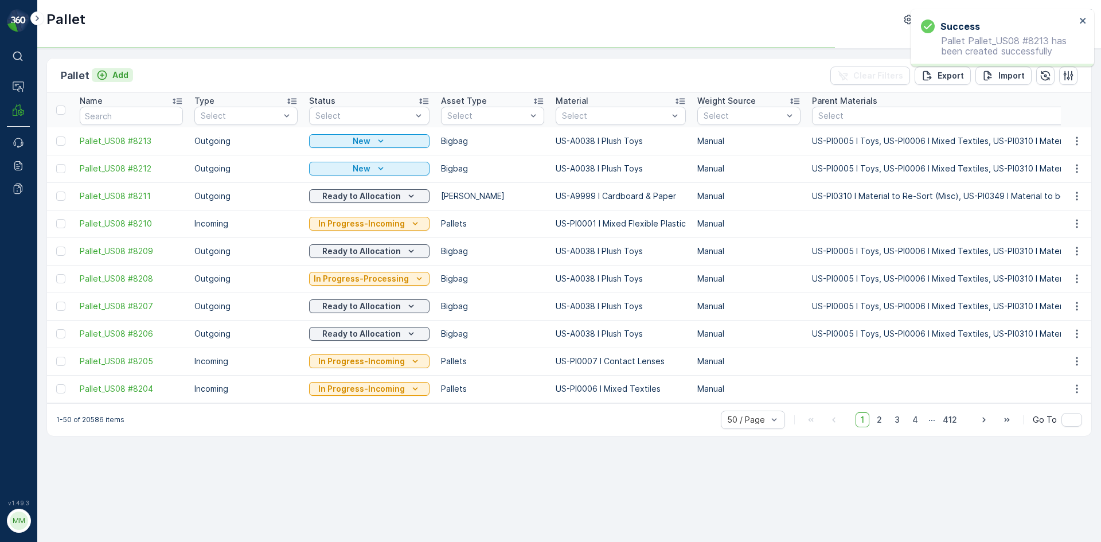
click at [119, 74] on p "Add" at bounding box center [120, 74] width 16 height 11
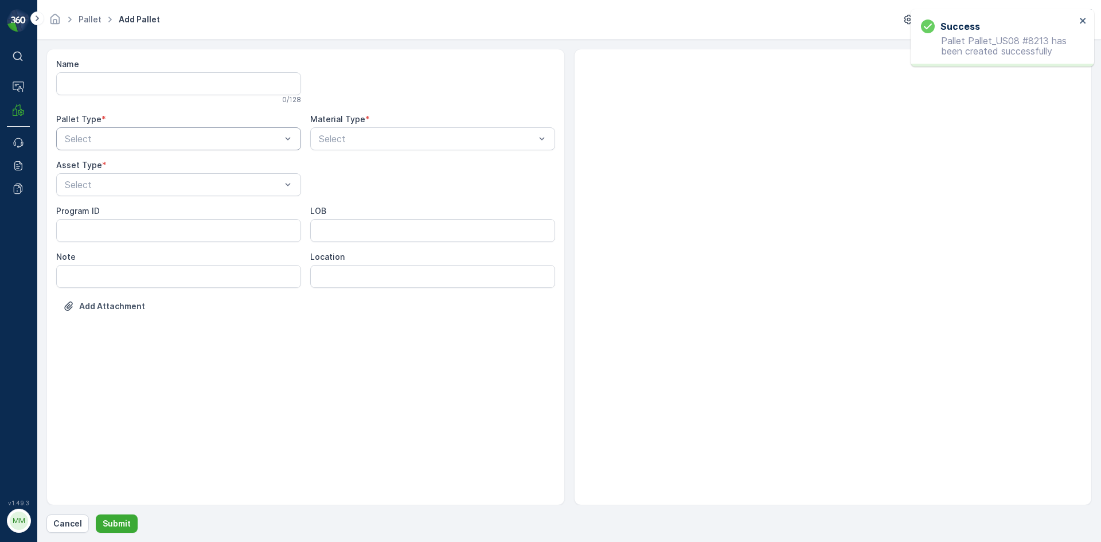
click at [144, 147] on div "Select" at bounding box center [178, 138] width 245 height 23
click at [129, 189] on div "Outgoing" at bounding box center [178, 186] width 231 height 10
click at [99, 271] on div "Bigbag" at bounding box center [178, 271] width 231 height 10
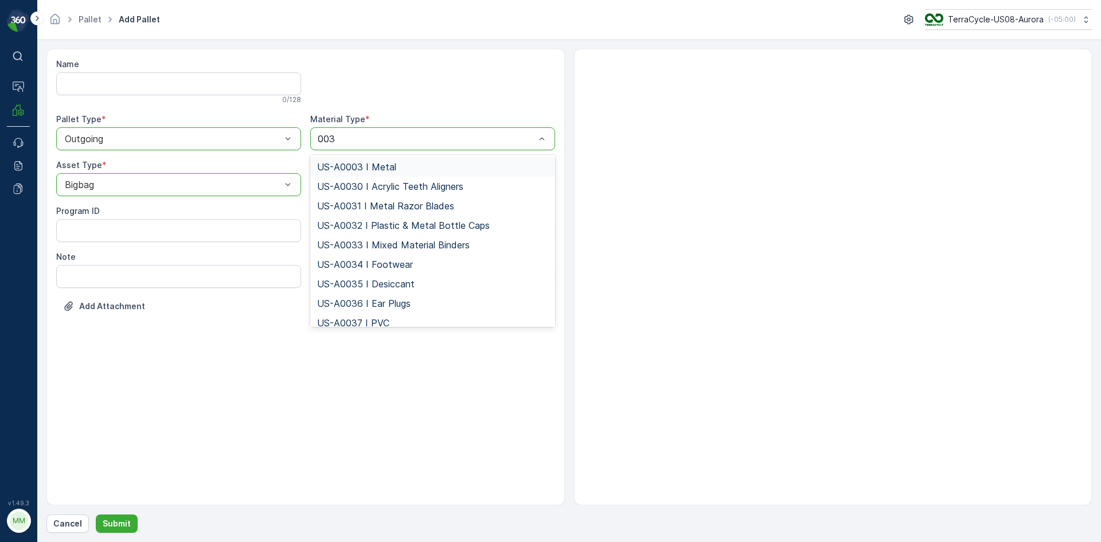
type input "0038"
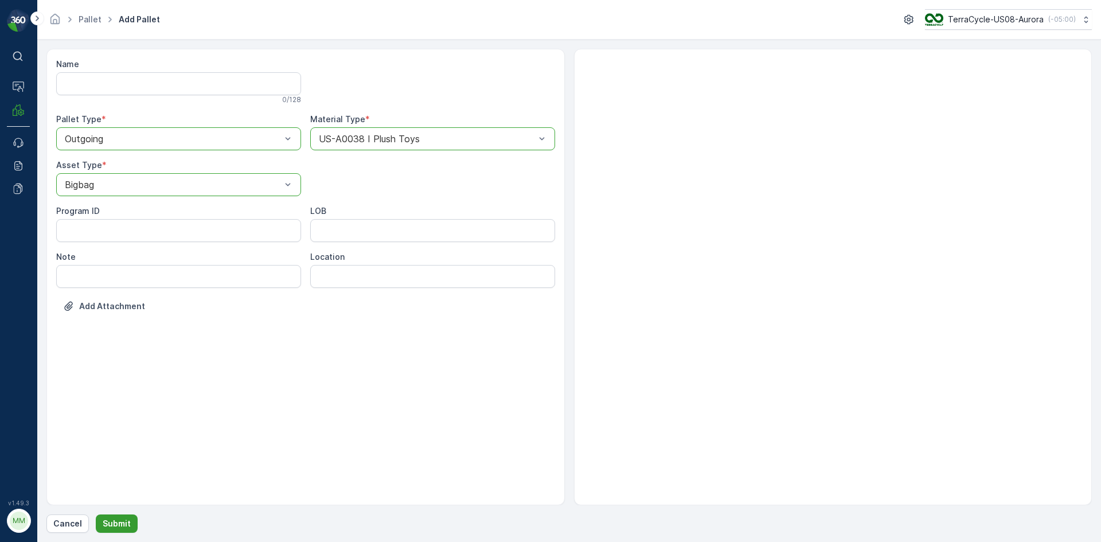
click at [121, 519] on p "Submit" at bounding box center [117, 523] width 28 height 11
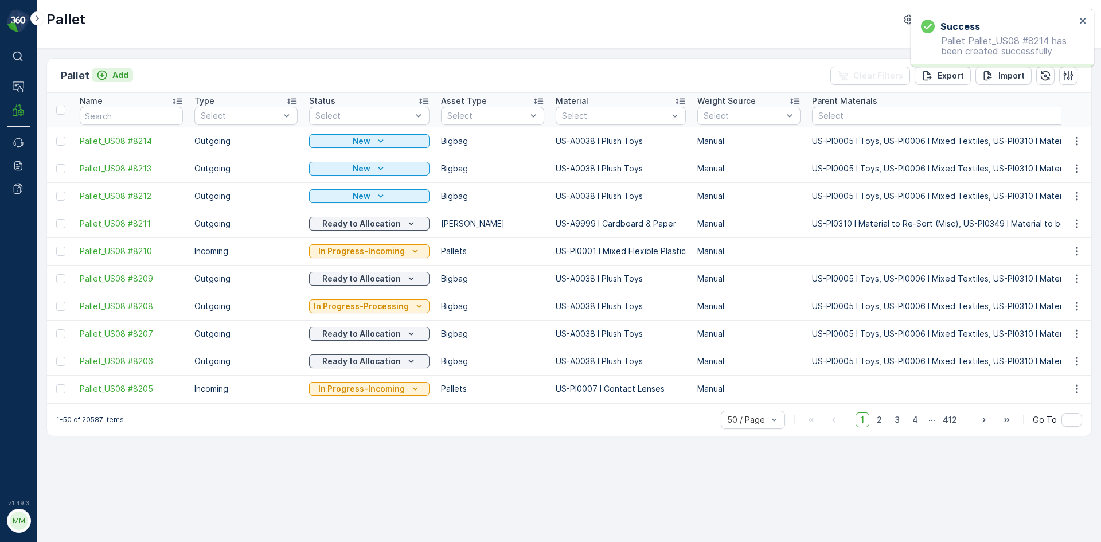
click at [116, 78] on p "Add" at bounding box center [120, 74] width 16 height 11
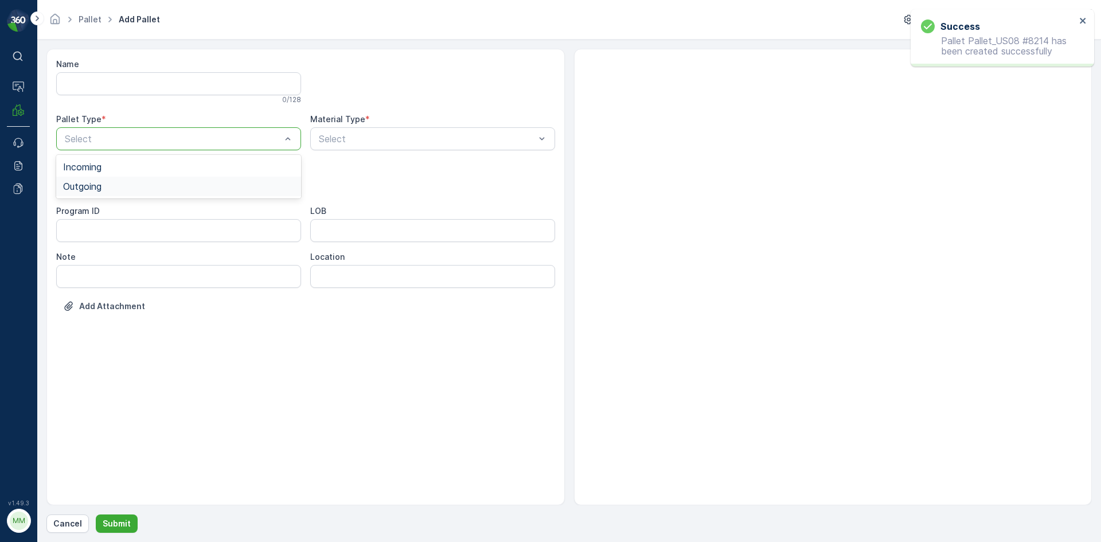
click at [117, 188] on div "Outgoing" at bounding box center [178, 186] width 231 height 10
click at [91, 271] on span "Bigbag" at bounding box center [77, 271] width 29 height 10
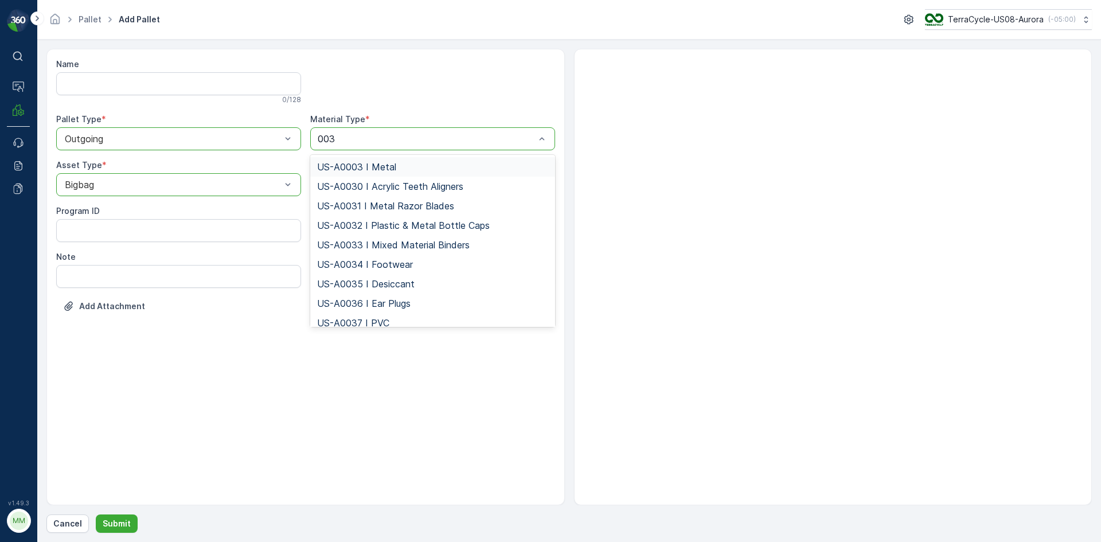
type input "0038"
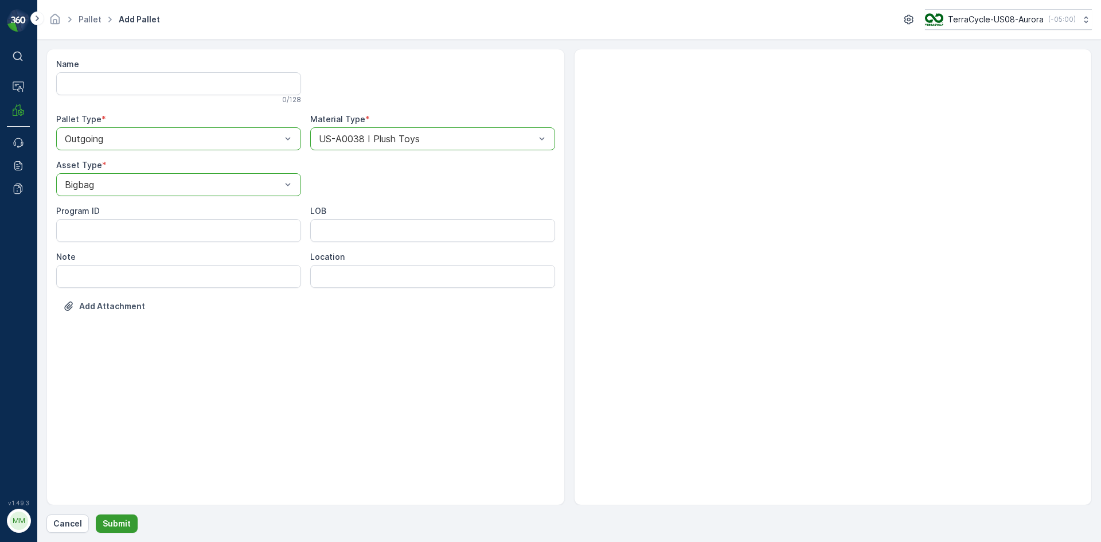
click at [129, 518] on button "Submit" at bounding box center [117, 523] width 42 height 18
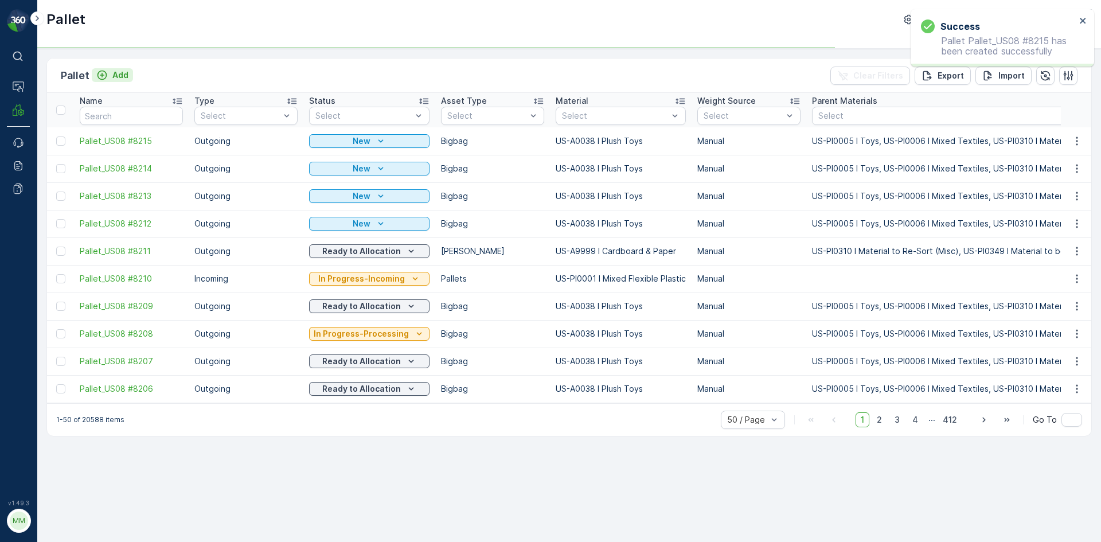
click at [115, 69] on button "Add" at bounding box center [112, 75] width 41 height 14
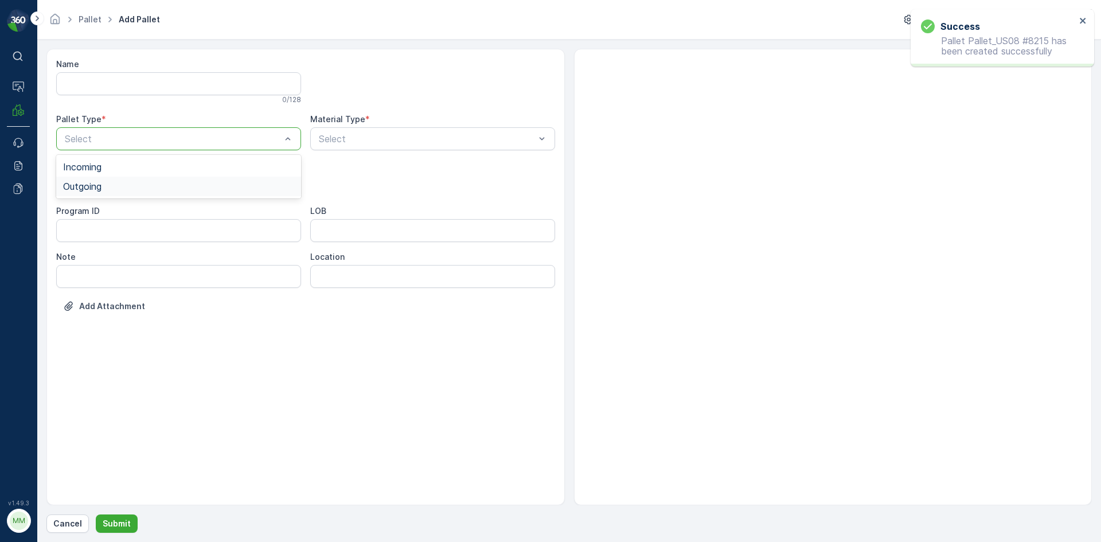
click at [118, 184] on div "Outgoing" at bounding box center [178, 186] width 231 height 10
click at [96, 271] on div "Bigbag" at bounding box center [178, 271] width 231 height 10
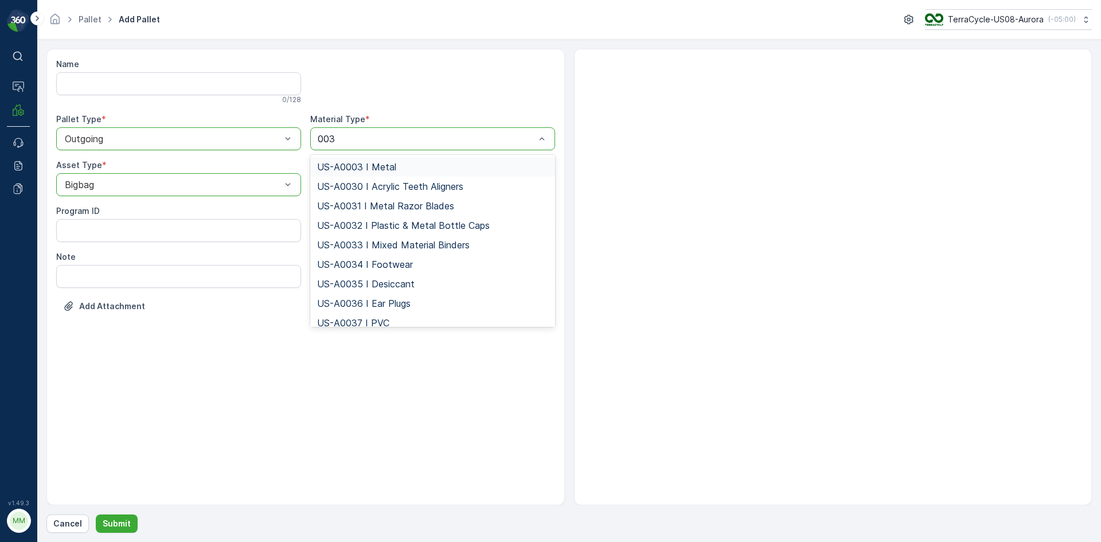
type input "0038"
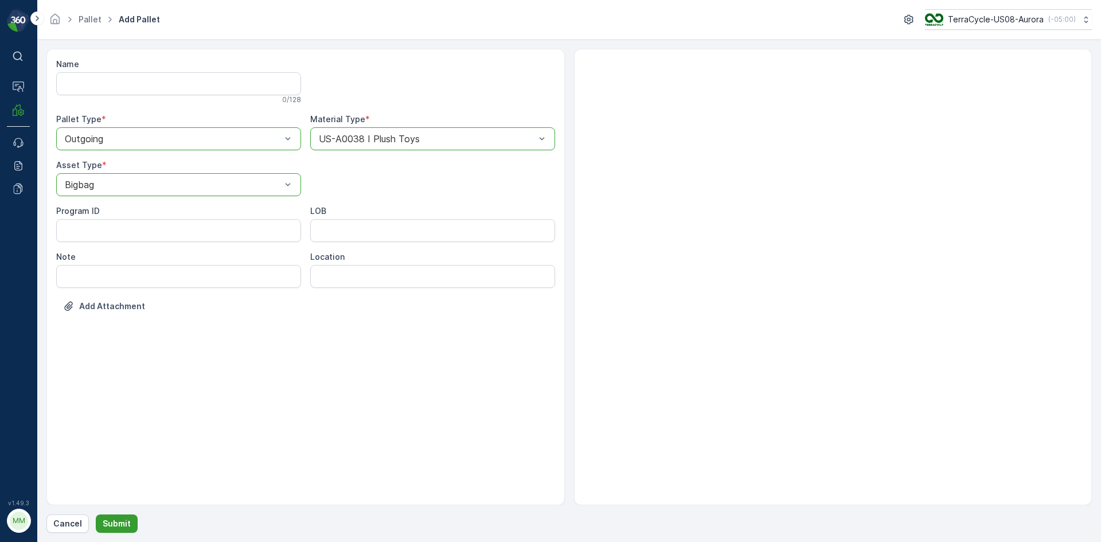
click at [123, 522] on p "Submit" at bounding box center [117, 523] width 28 height 11
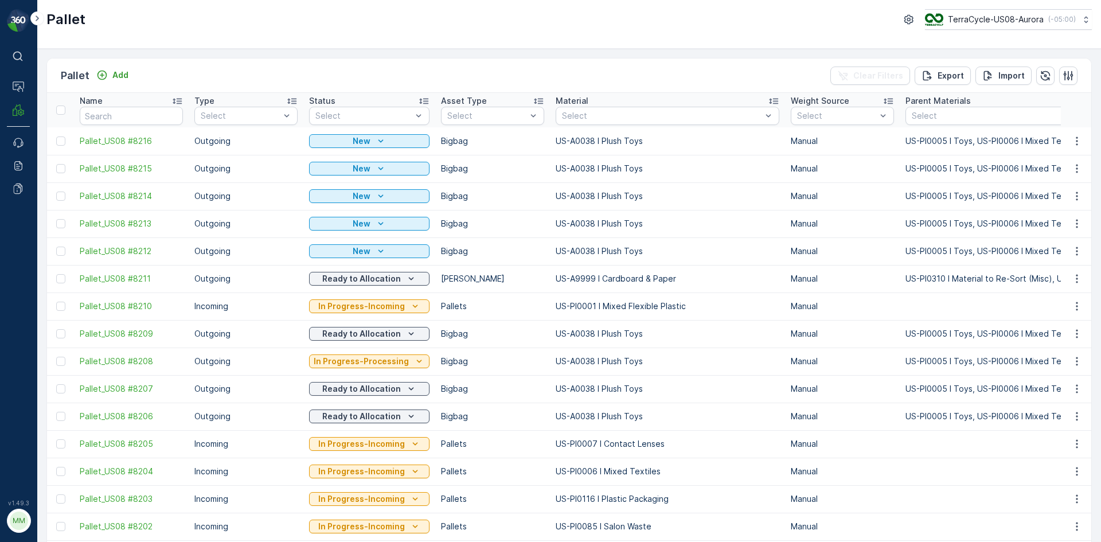
drag, startPoint x: 83, startPoint y: 243, endPoint x: 60, endPoint y: 229, distance: 27.0
click at [60, 253] on div at bounding box center [60, 251] width 9 height 9
click at [56, 247] on input "checkbox" at bounding box center [56, 247] width 0 height 0
drag, startPoint x: 60, startPoint y: 225, endPoint x: 61, endPoint y: 204, distance: 21.2
click at [60, 225] on div at bounding box center [60, 223] width 9 height 9
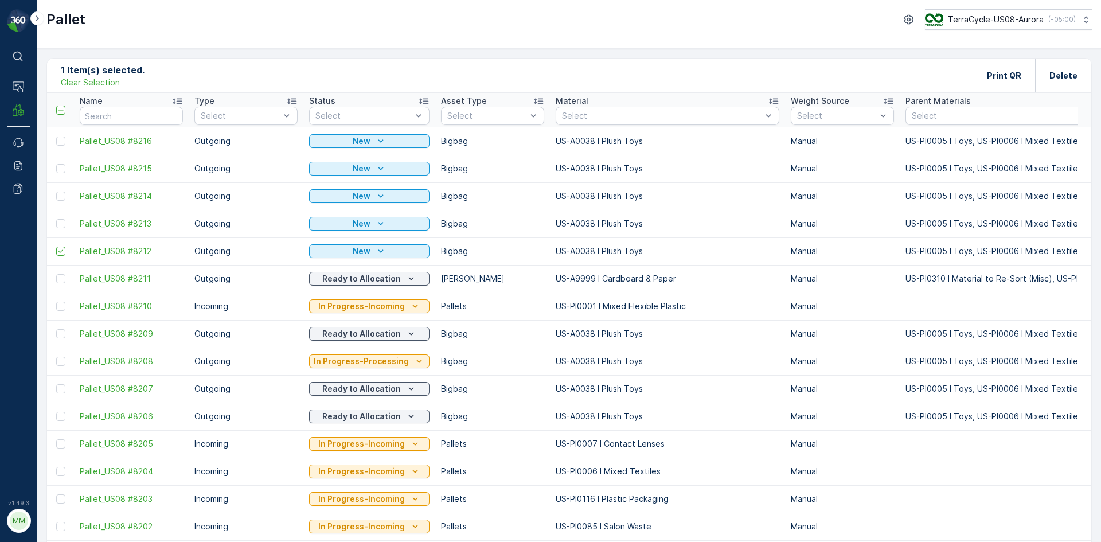
click at [56, 219] on input "checkbox" at bounding box center [56, 219] width 0 height 0
click at [60, 197] on div at bounding box center [60, 196] width 9 height 9
click at [56, 192] on input "checkbox" at bounding box center [56, 192] width 0 height 0
click at [61, 167] on div at bounding box center [60, 168] width 9 height 9
click at [56, 164] on input "checkbox" at bounding box center [56, 164] width 0 height 0
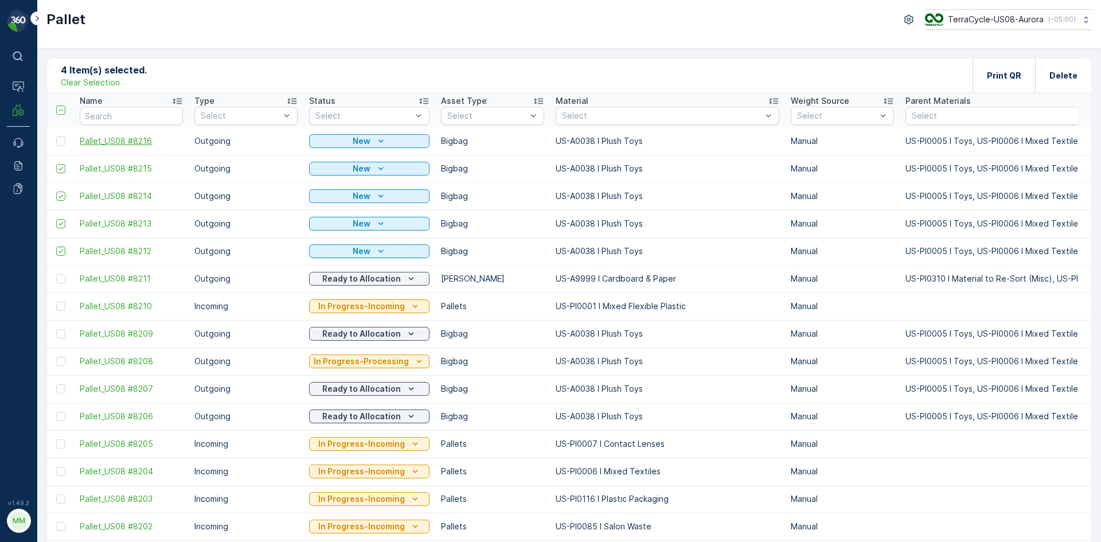
drag, startPoint x: 62, startPoint y: 144, endPoint x: 81, endPoint y: 143, distance: 18.4
click at [62, 143] on div at bounding box center [60, 140] width 9 height 9
click at [56, 136] on input "checkbox" at bounding box center [56, 136] width 0 height 0
click at [993, 79] on p "Print QR" at bounding box center [1004, 75] width 34 height 11
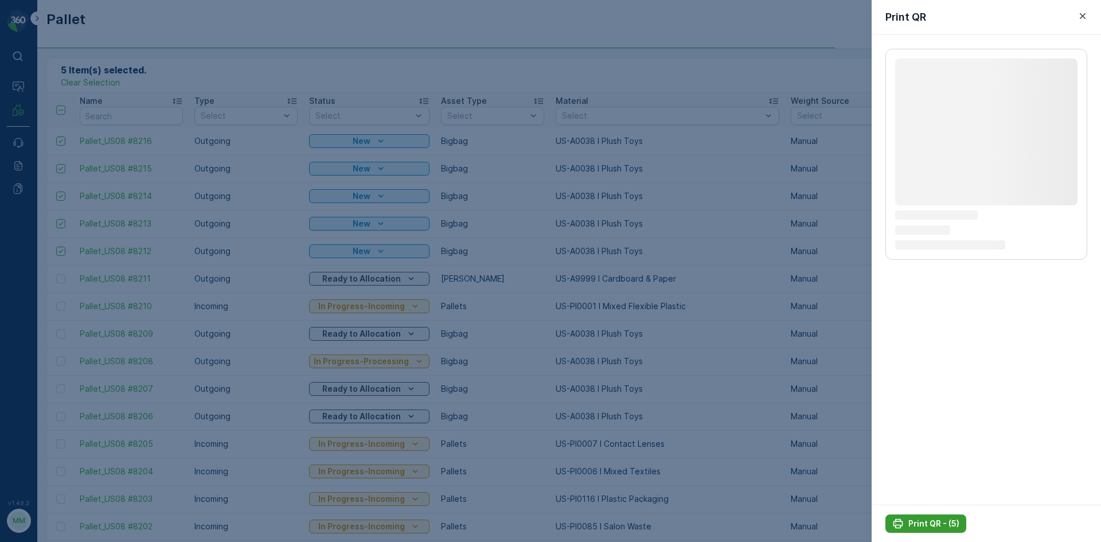
click at [915, 522] on p "Print QR - (5)" at bounding box center [933, 523] width 51 height 11
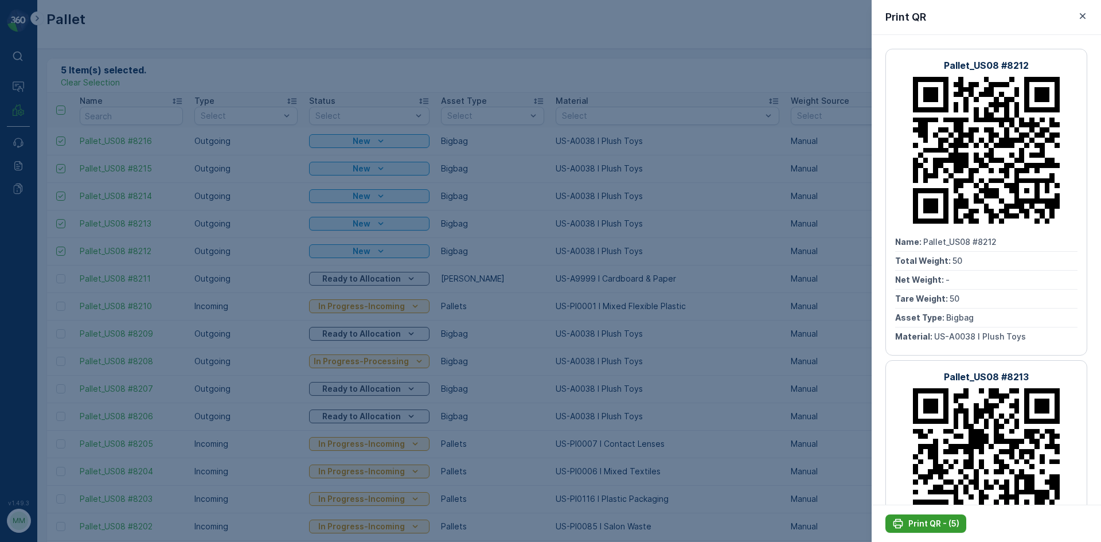
click at [928, 524] on p "Print QR - (5)" at bounding box center [933, 523] width 51 height 11
click at [739, 382] on div at bounding box center [550, 271] width 1101 height 542
